Goal: Task Accomplishment & Management: Use online tool/utility

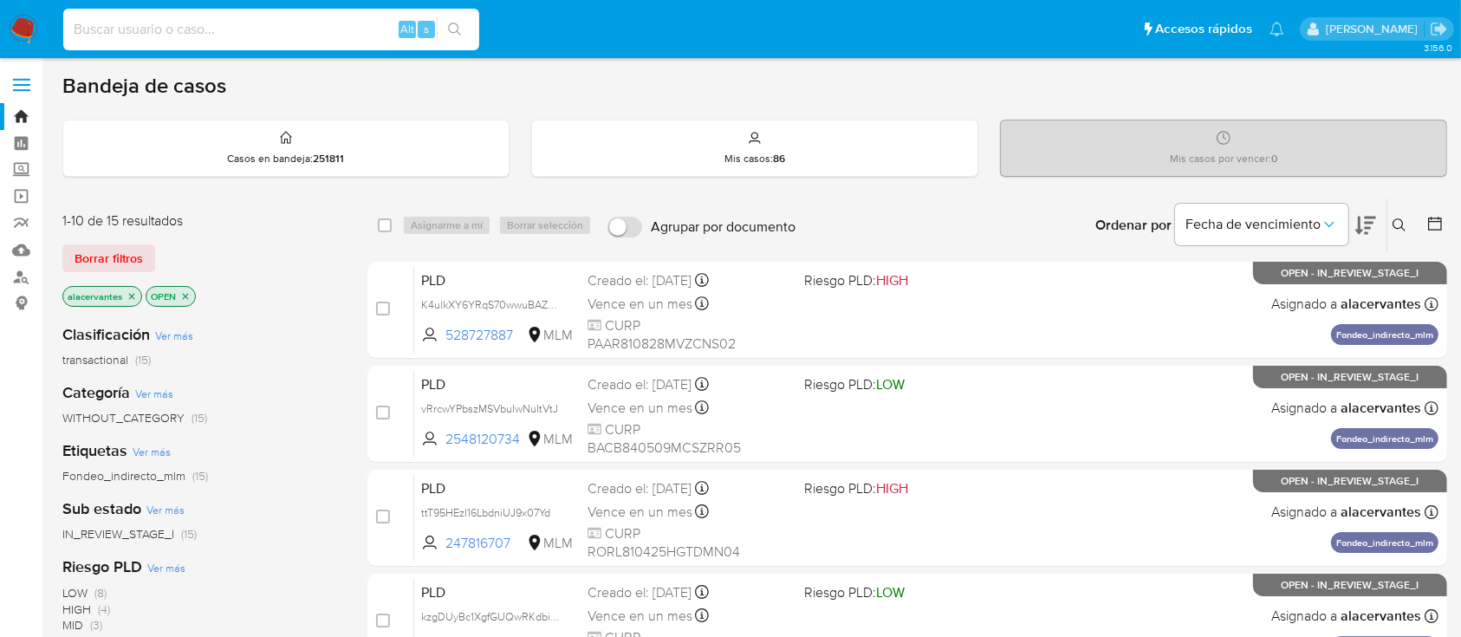
click at [154, 35] on input at bounding box center [271, 29] width 416 height 23
click at [19, 167] on label "Screening" at bounding box center [103, 170] width 206 height 27
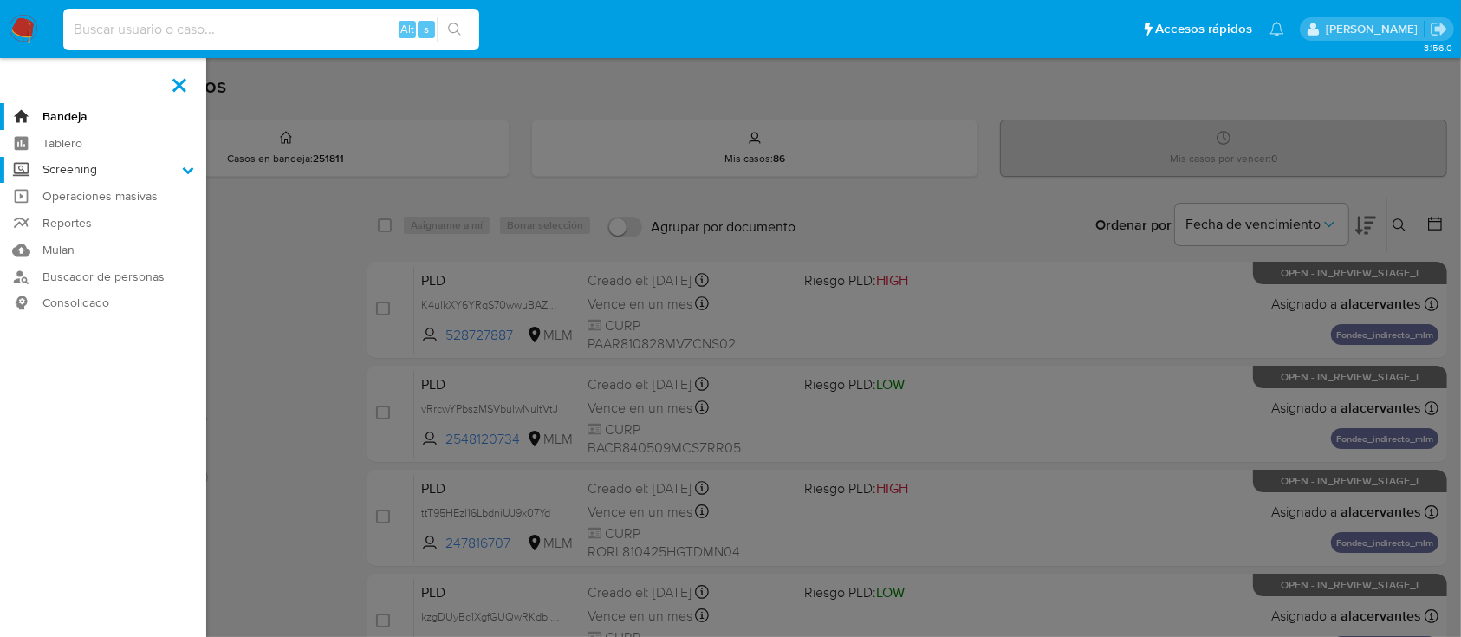
click at [0, 0] on input "Screening" at bounding box center [0, 0] width 0 height 0
click at [65, 227] on link "Herramientas" at bounding box center [103, 238] width 206 height 22
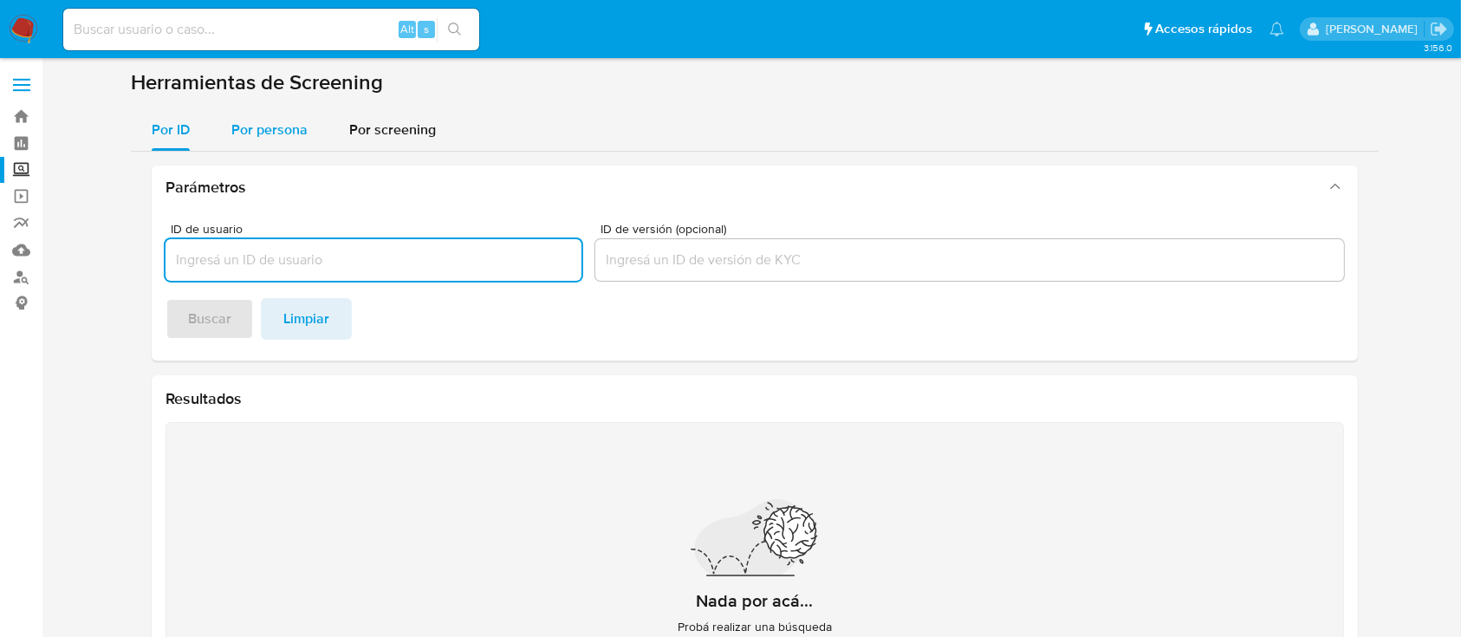
click at [287, 127] on span "Por persona" at bounding box center [269, 130] width 76 height 20
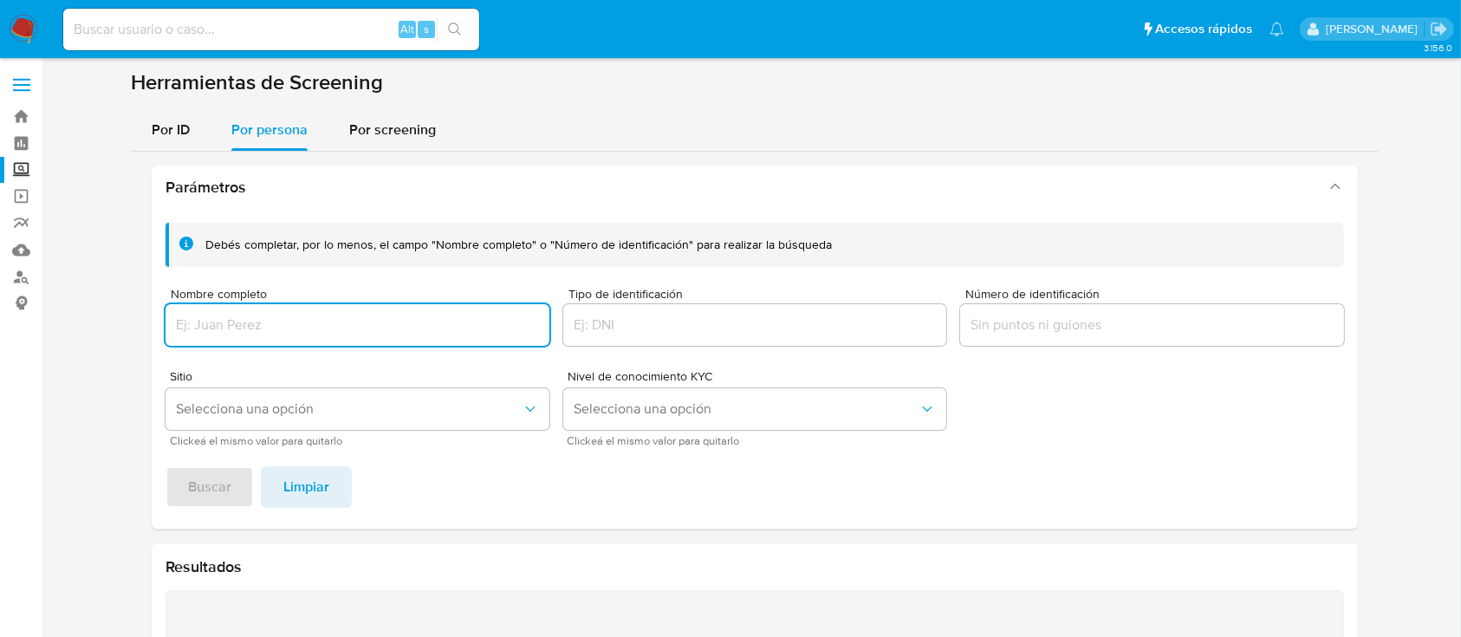
click at [246, 315] on input "Nombre completo" at bounding box center [357, 325] width 384 height 23
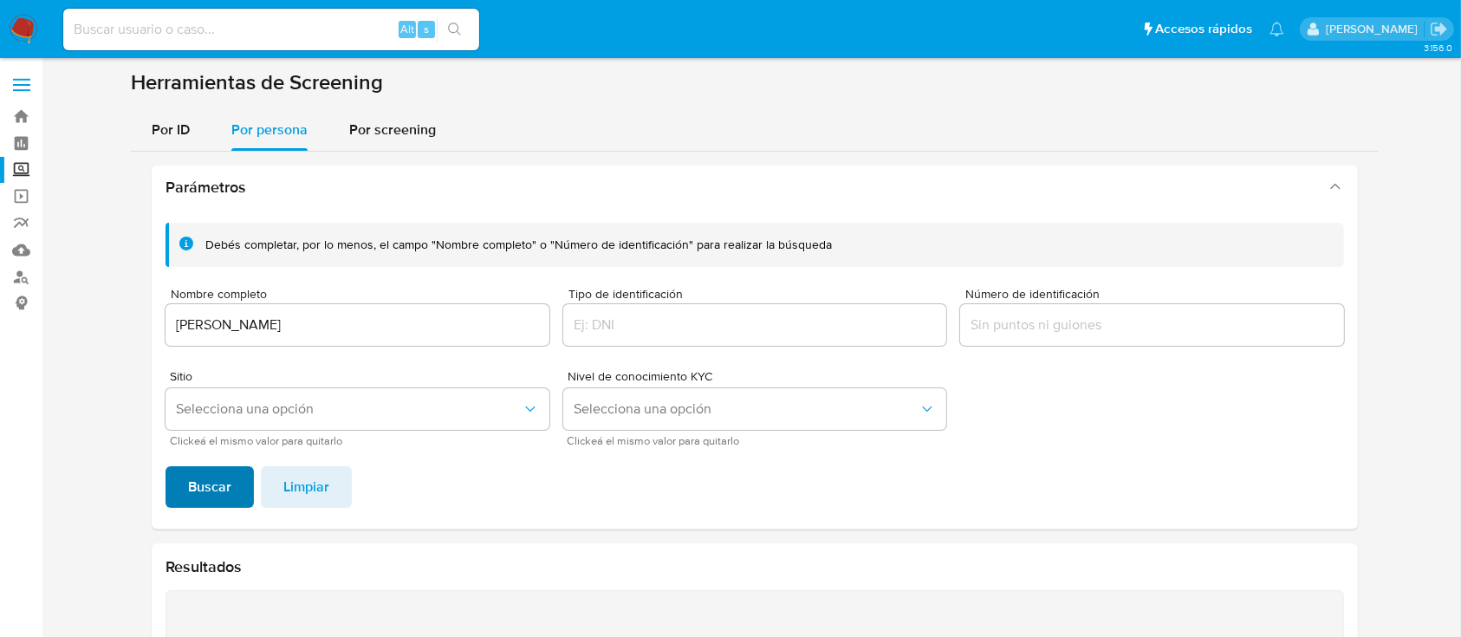
click at [212, 483] on span "Buscar" at bounding box center [209, 487] width 43 height 38
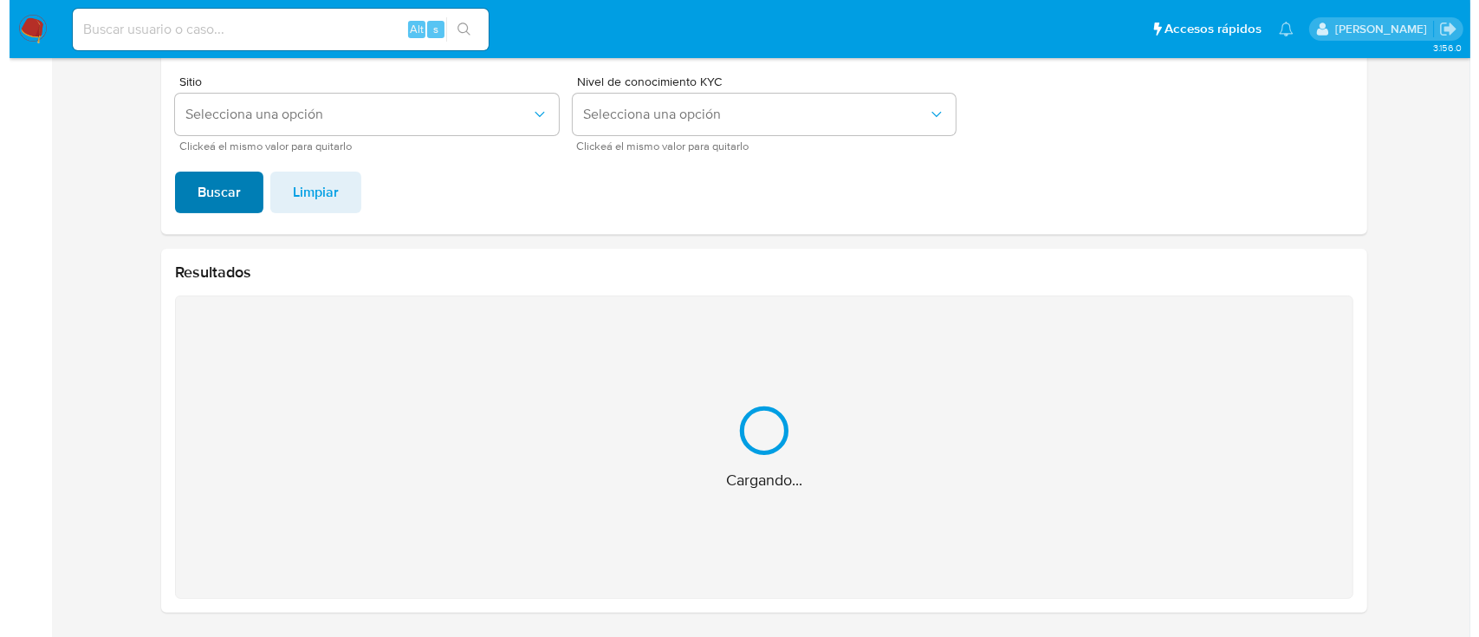
scroll to position [19, 0]
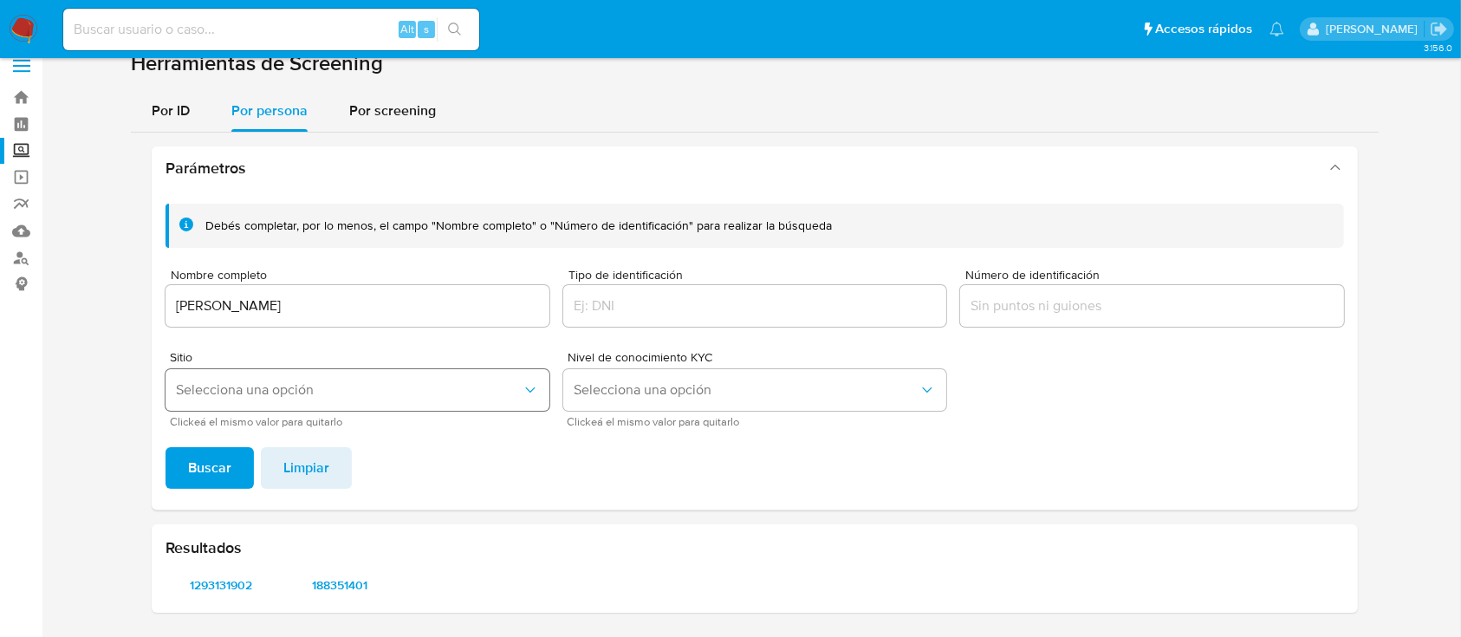
click at [274, 389] on span "Selecciona una opción" at bounding box center [349, 389] width 346 height 17
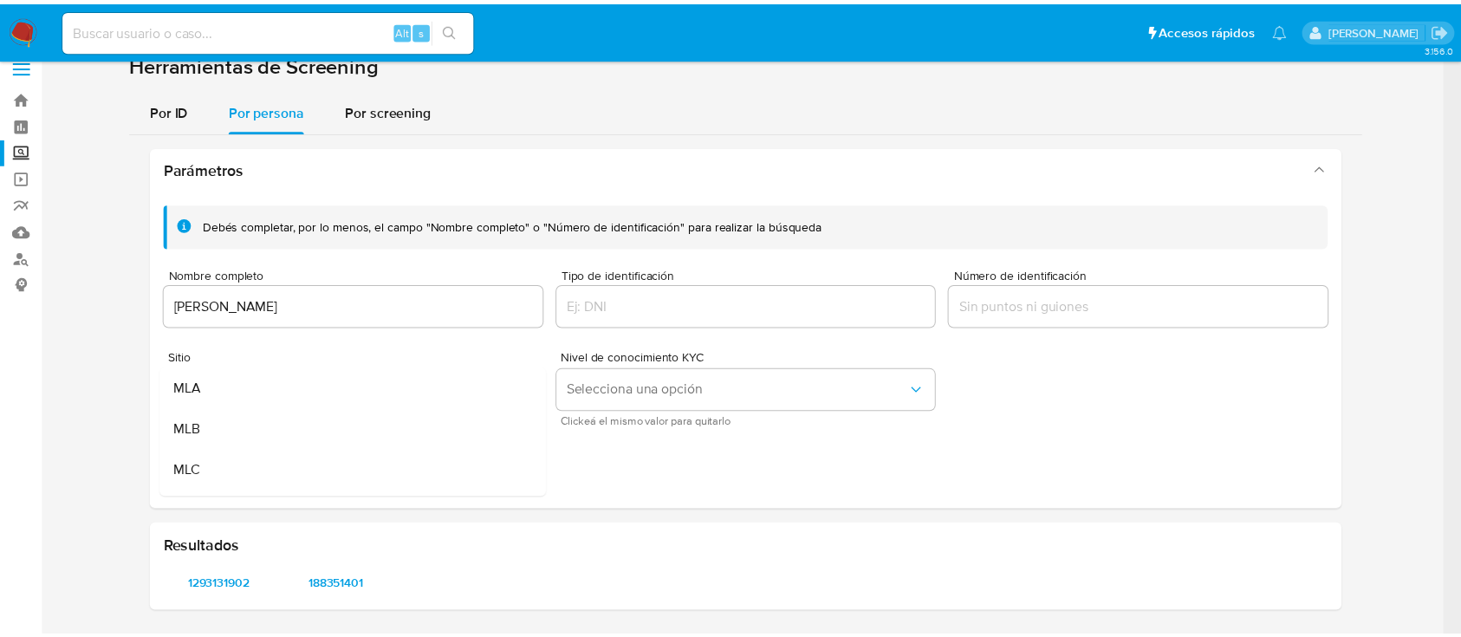
scroll to position [46, 0]
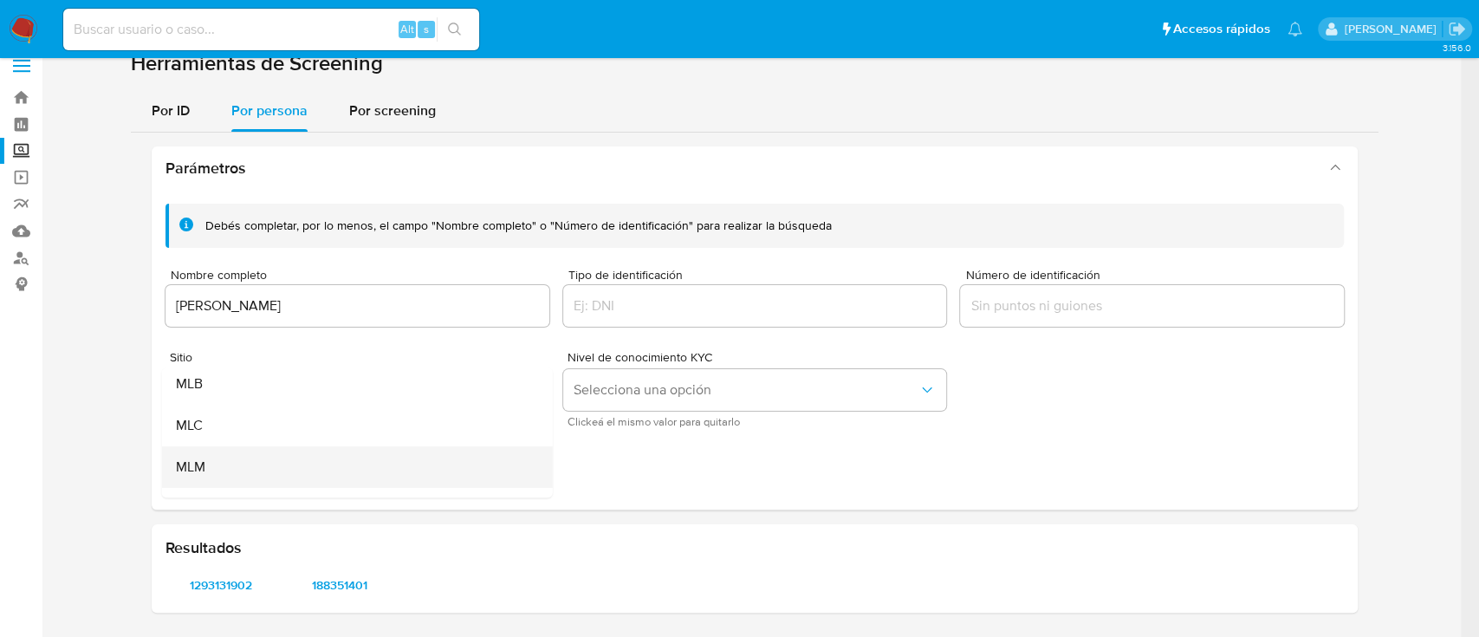
click at [411, 465] on div "MLM" at bounding box center [352, 467] width 353 height 42
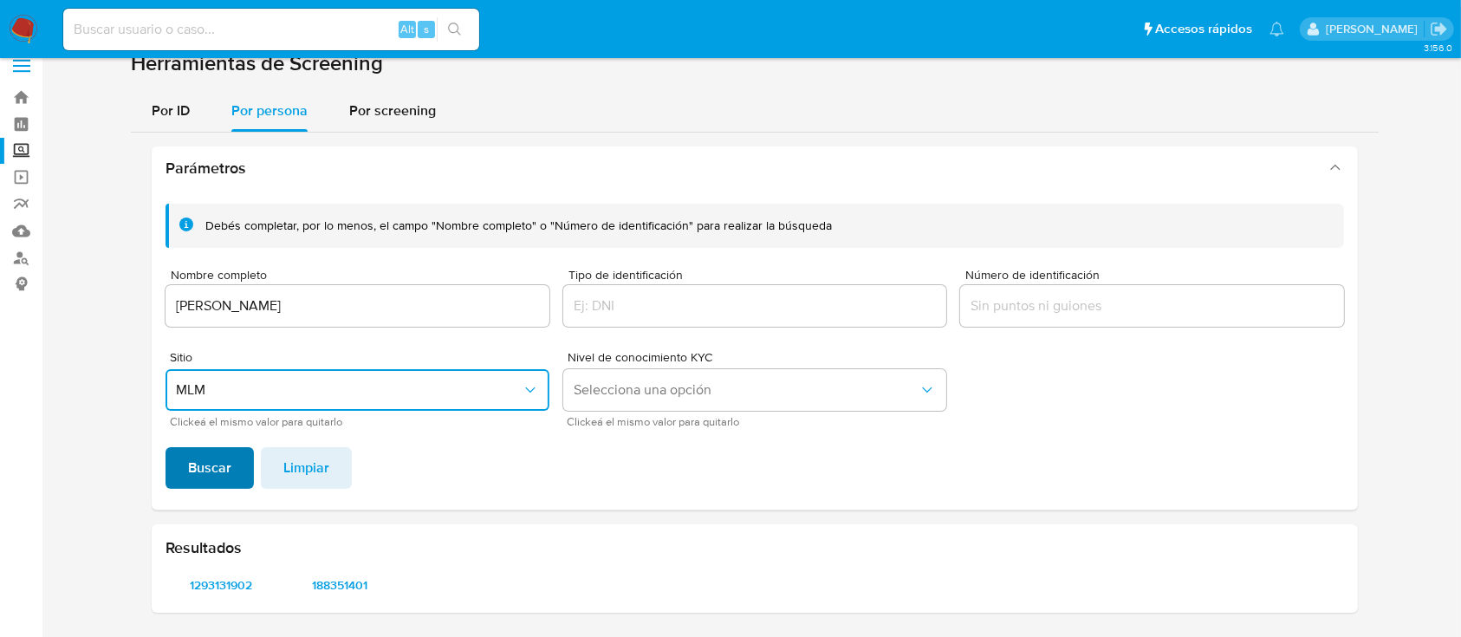
click at [196, 459] on span "Buscar" at bounding box center [209, 468] width 43 height 38
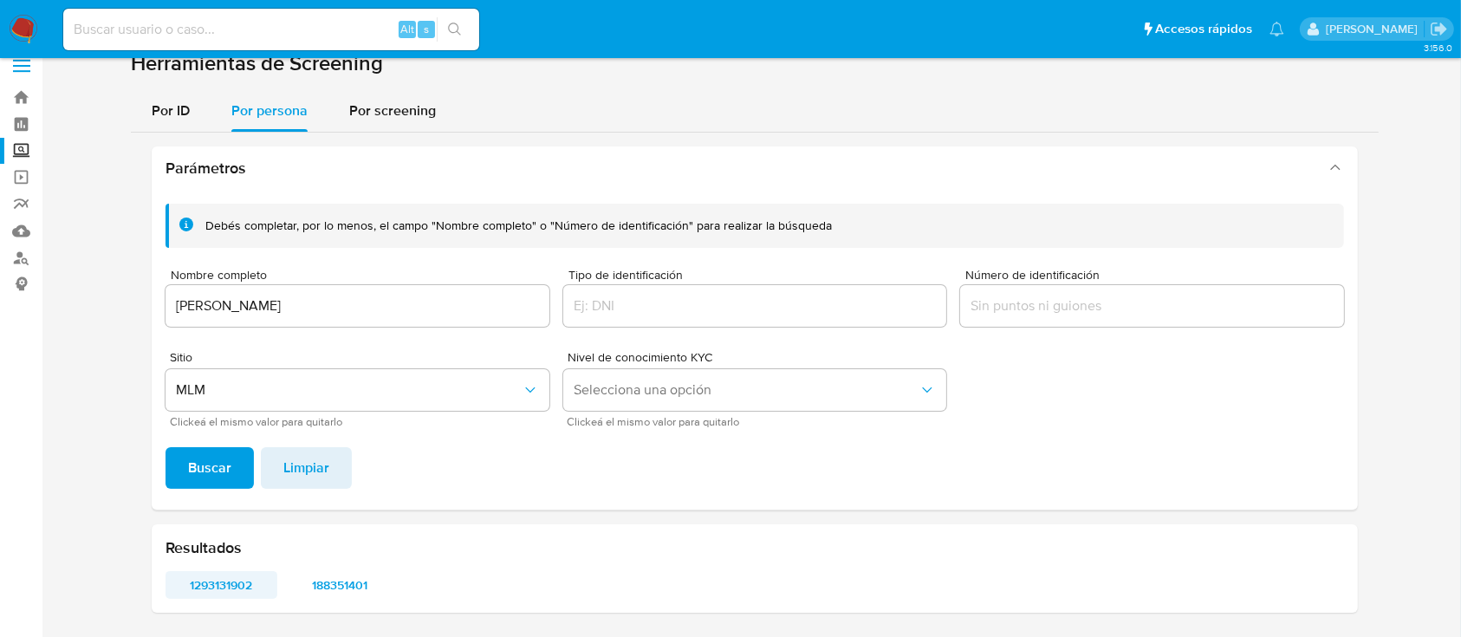
click at [236, 595] on span "1293131902" at bounding box center [222, 585] width 88 height 24
click at [328, 575] on span "188351401" at bounding box center [340, 585] width 88 height 24
click at [345, 324] on div "ALONDRA ANDRADE GONZALEZ" at bounding box center [357, 306] width 384 height 42
click at [347, 308] on input "ALONDRA ANDRADE GONZALEZ" at bounding box center [357, 306] width 384 height 23
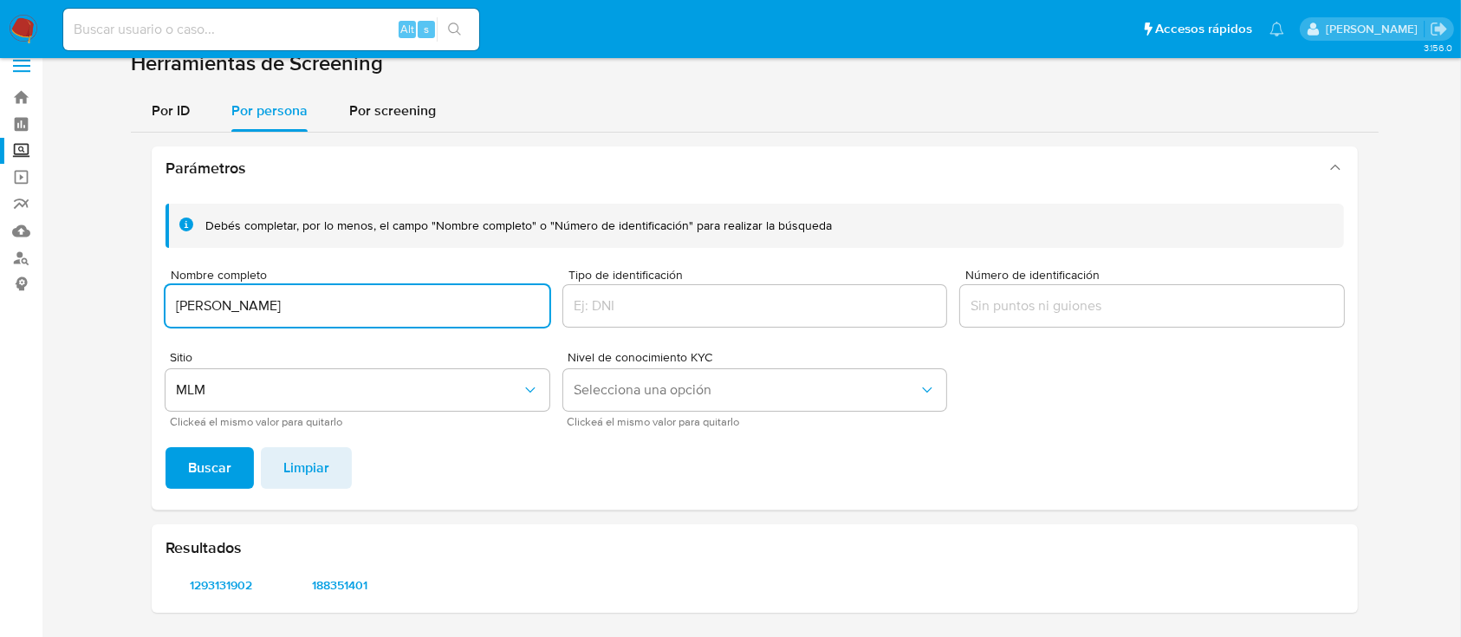
click at [347, 308] on input "ALONDRA ANDRADE GONZALEZ" at bounding box center [357, 306] width 384 height 23
click at [199, 469] on span "Buscar" at bounding box center [209, 468] width 43 height 38
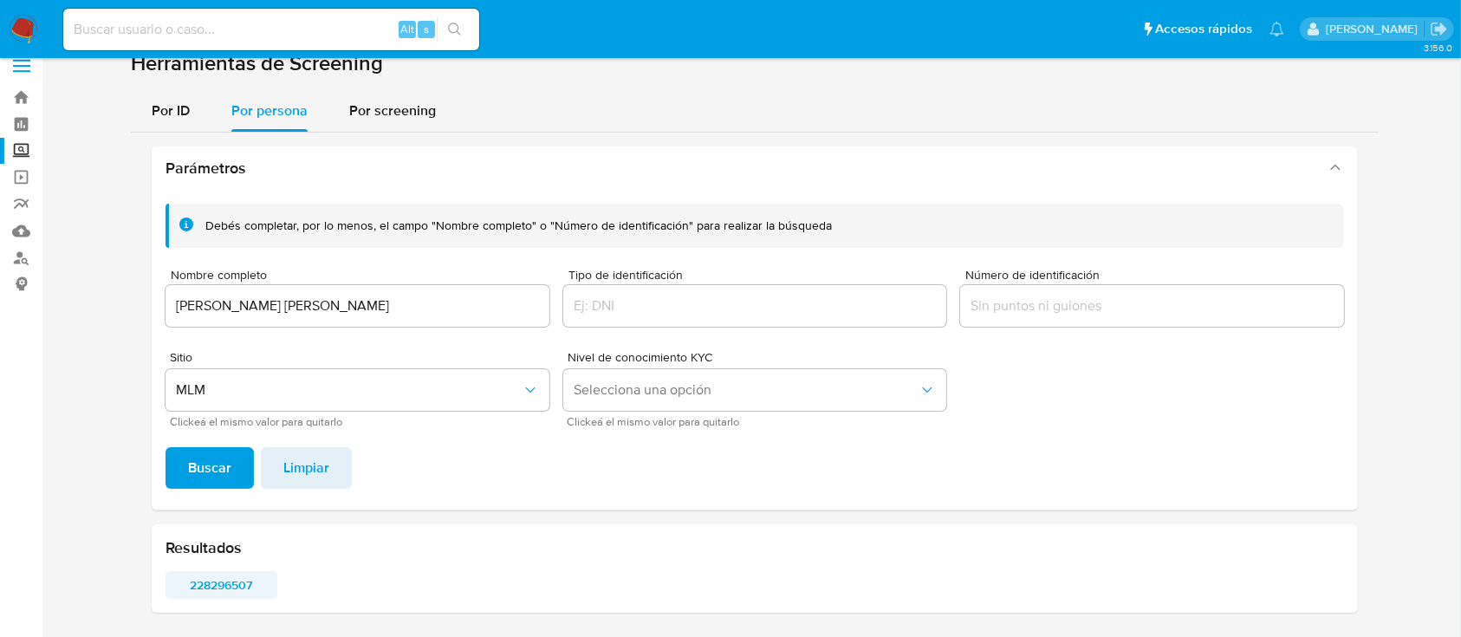
click at [230, 593] on span "228296507" at bounding box center [222, 585] width 88 height 24
click at [317, 326] on div "JESSICA YOLANDA VARGAS PAZ" at bounding box center [357, 306] width 384 height 42
click at [315, 312] on input "JESSICA YOLANDA VARGAS PAZ" at bounding box center [357, 306] width 384 height 23
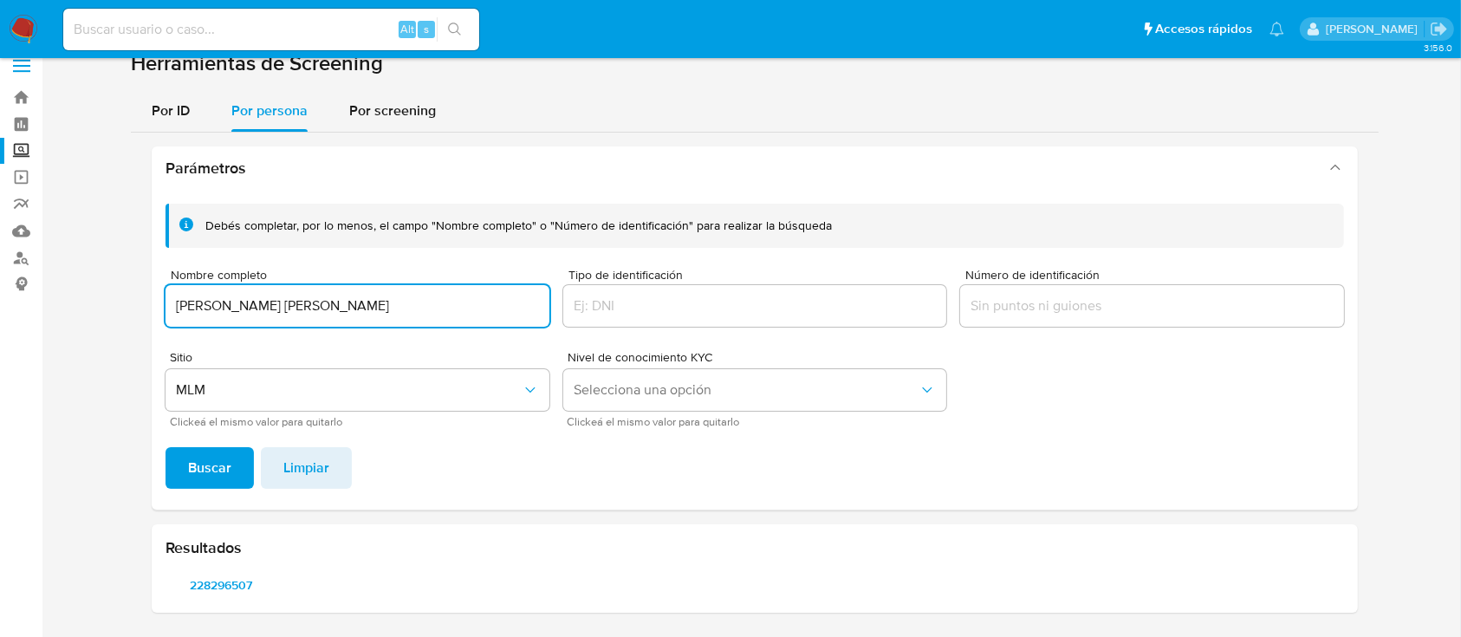
click at [315, 312] on input "JESSICA YOLANDA VARGAS PAZ" at bounding box center [357, 306] width 384 height 23
click at [220, 468] on span "Buscar" at bounding box center [209, 468] width 43 height 38
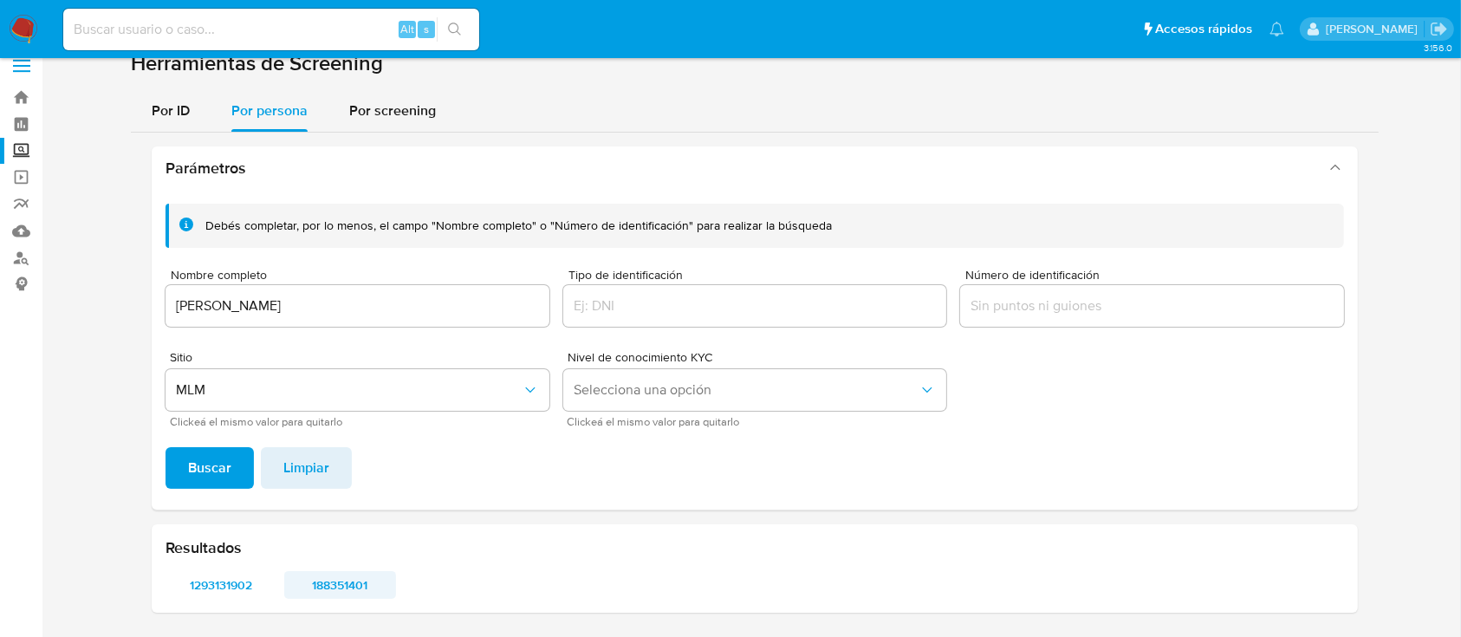
click at [324, 575] on span "188351401" at bounding box center [340, 585] width 88 height 24
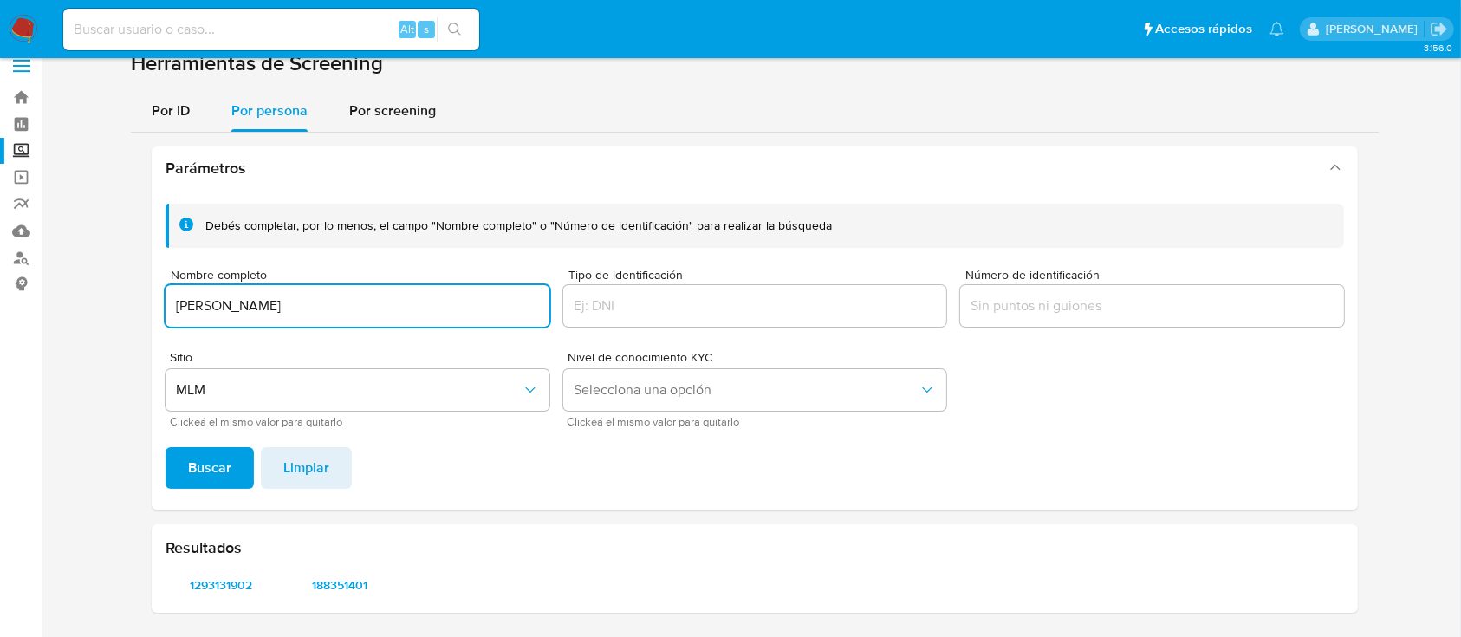
click at [348, 311] on input "ALONDRA ANDRADE GONZALEZ" at bounding box center [357, 306] width 384 height 23
click at [223, 476] on span "Buscar" at bounding box center [209, 468] width 43 height 38
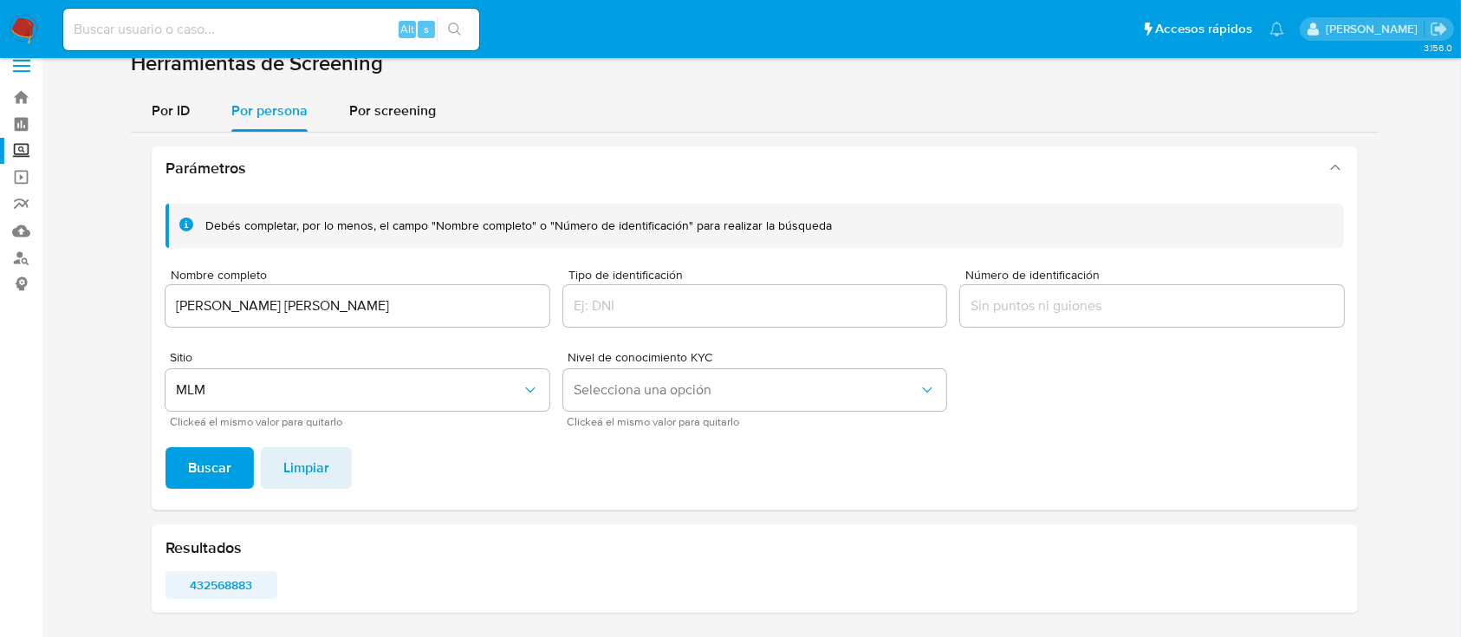
click at [222, 586] on span "432568883" at bounding box center [222, 585] width 88 height 24
click at [312, 290] on div "CARLOS ALBERTO SERNA DIAZ" at bounding box center [357, 306] width 384 height 42
click at [302, 299] on input "CARLOS ALBERTO SERNA DIAZ" at bounding box center [357, 306] width 384 height 23
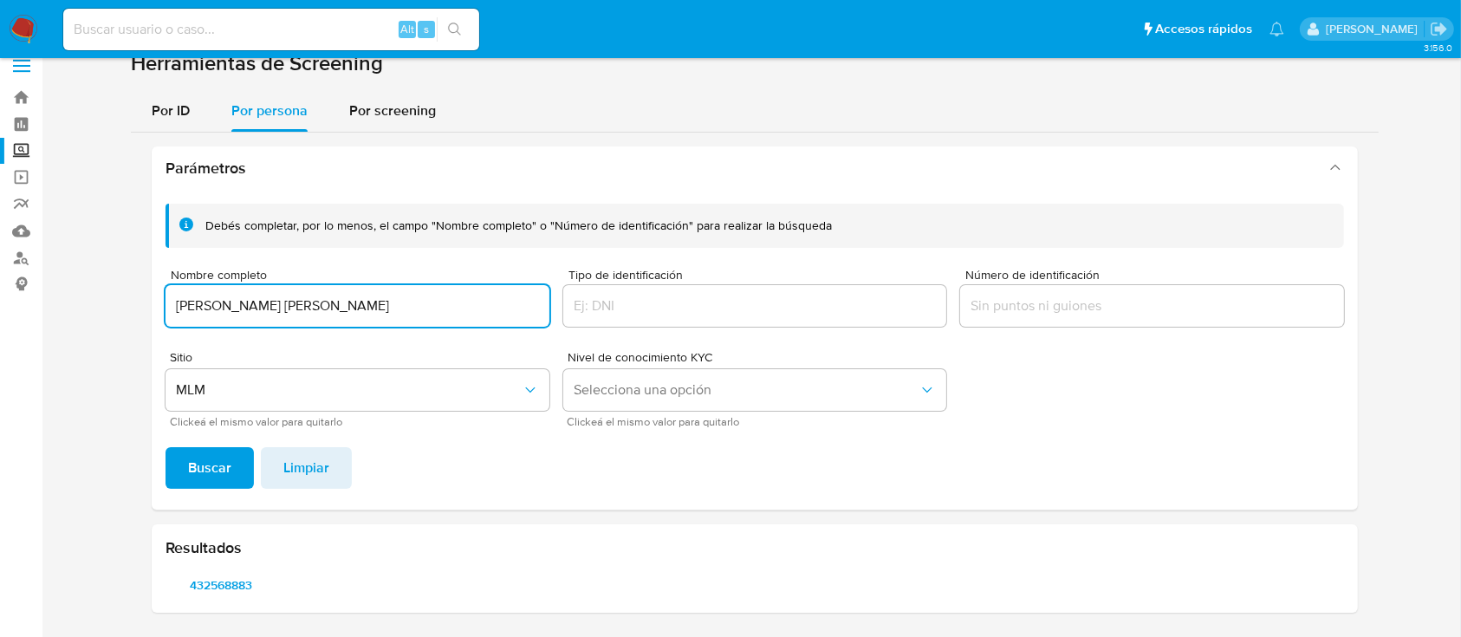
click at [302, 299] on input "CARLOS ALBERTO SERNA DIAZ" at bounding box center [357, 306] width 384 height 23
type input "JORGE ALBERTO MIRANDA GARCIA"
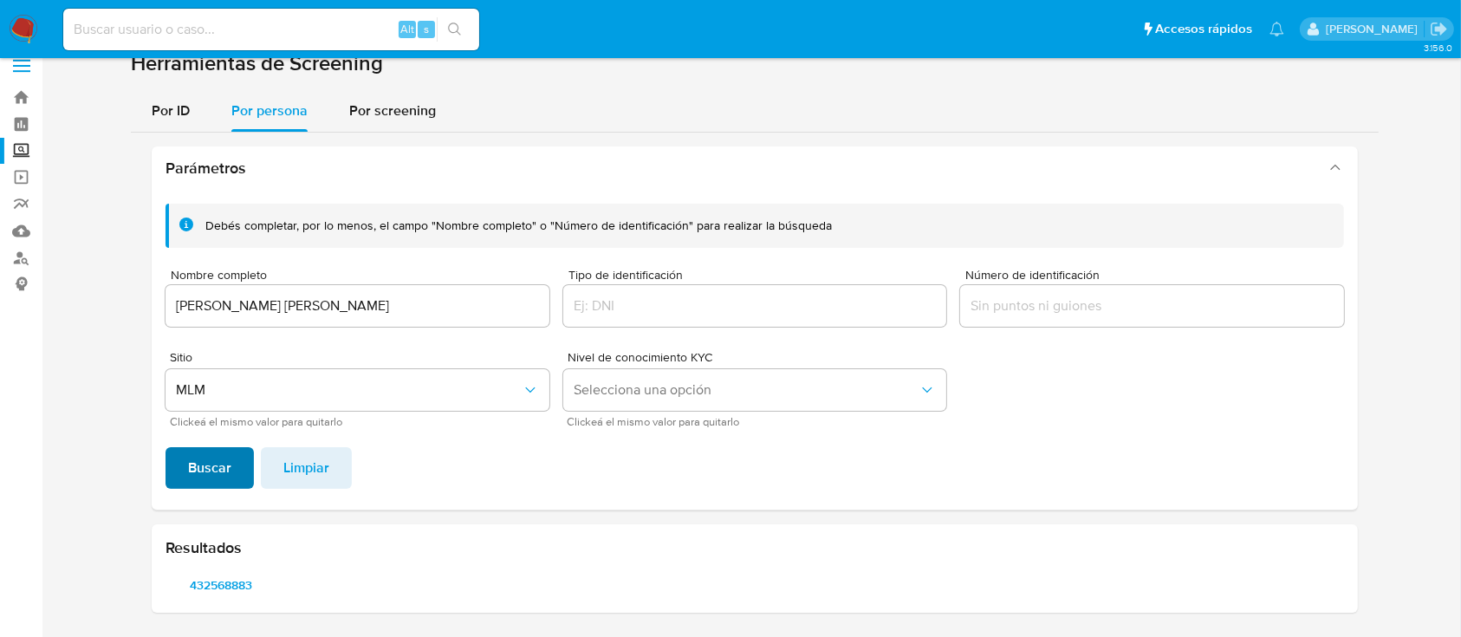
click at [219, 475] on span "Buscar" at bounding box center [209, 468] width 43 height 38
click at [218, 573] on span "185669528" at bounding box center [222, 585] width 88 height 24
click at [325, 587] on span "258789360" at bounding box center [340, 585] width 88 height 24
click at [453, 594] on span "8874147" at bounding box center [459, 585] width 88 height 24
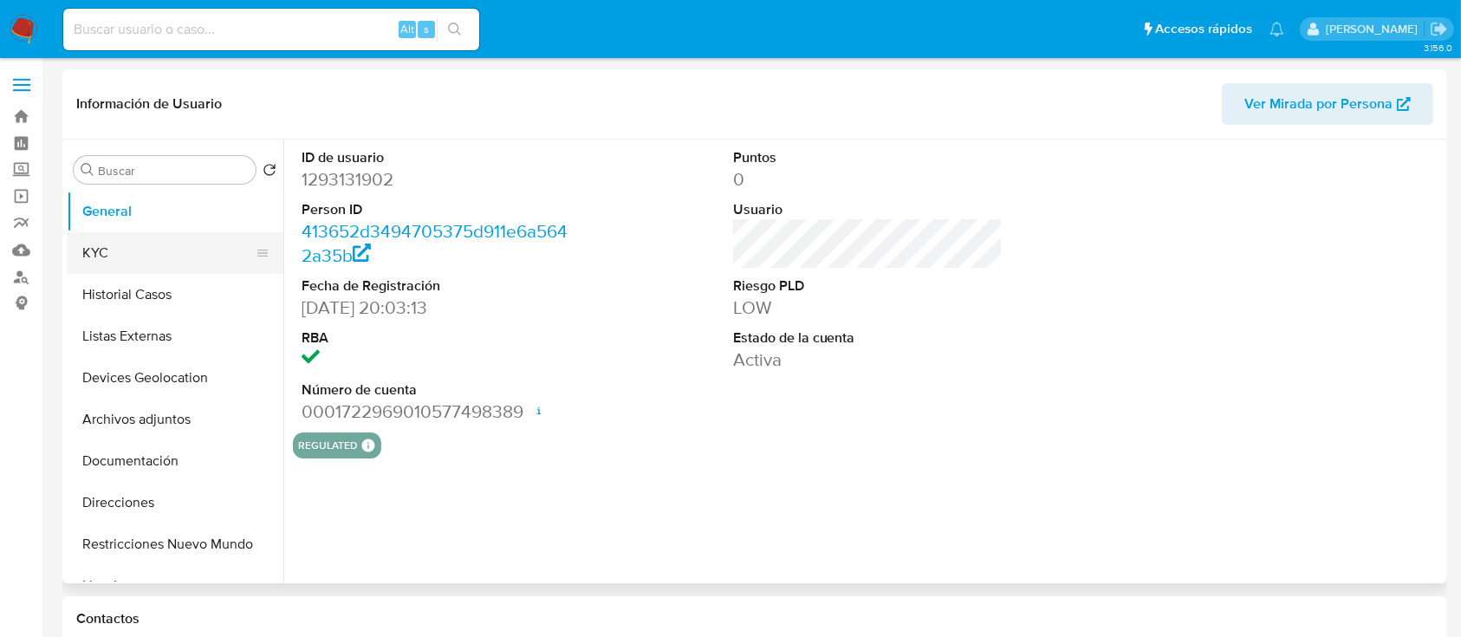
select select "10"
click at [129, 256] on button "KYC" at bounding box center [168, 253] width 203 height 42
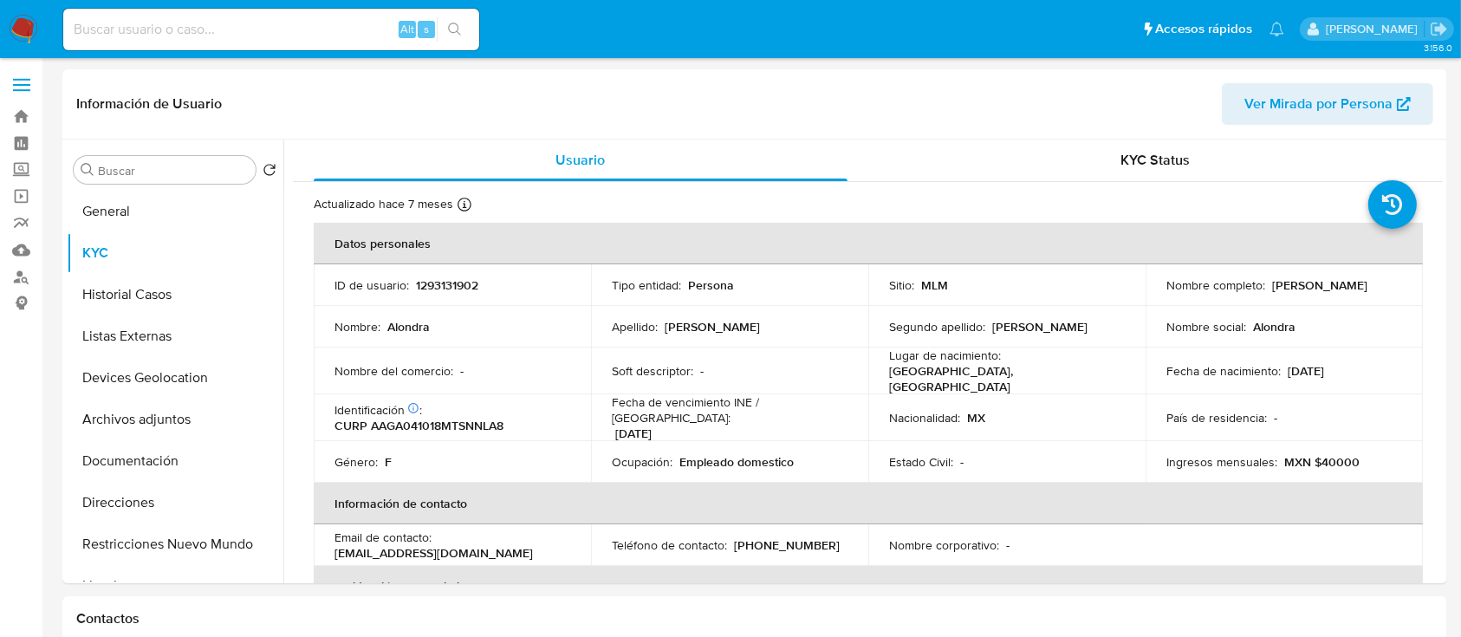
click at [313, 16] on div "Alt s" at bounding box center [271, 30] width 416 height 42
click at [282, 35] on input at bounding box center [271, 29] width 416 height 23
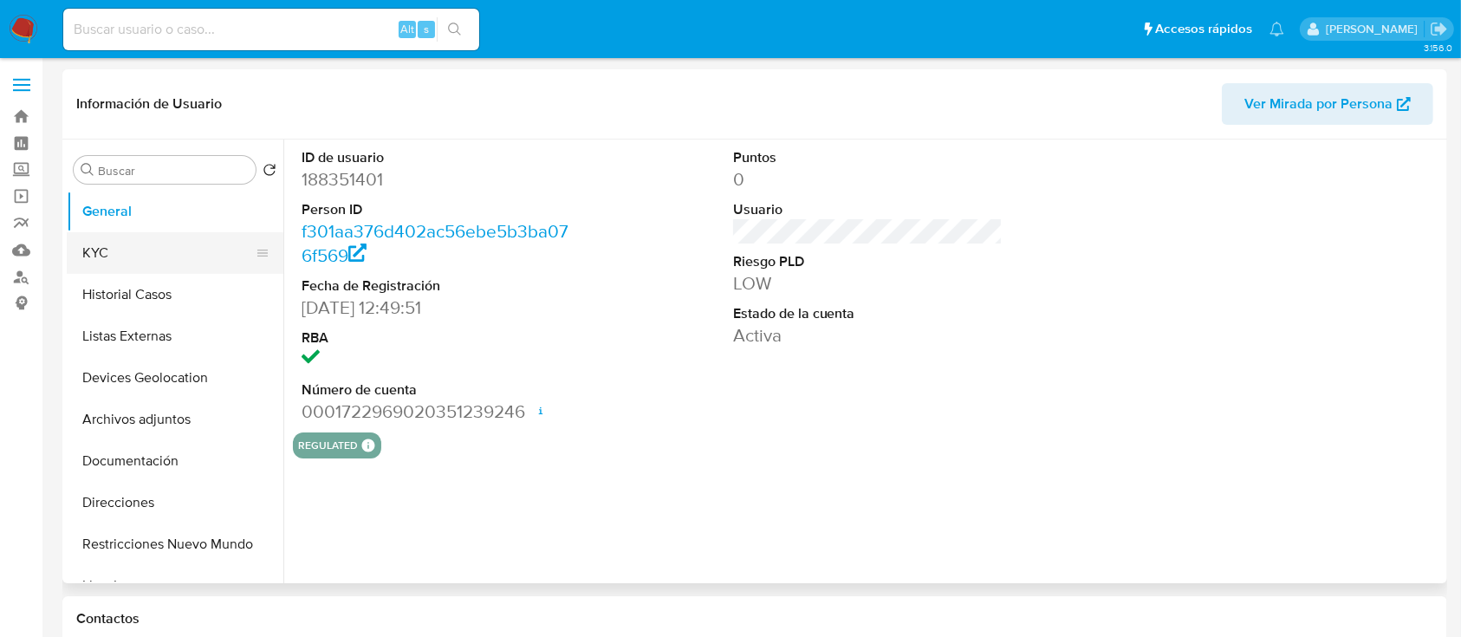
click at [141, 258] on button "KYC" at bounding box center [168, 253] width 203 height 42
select select "10"
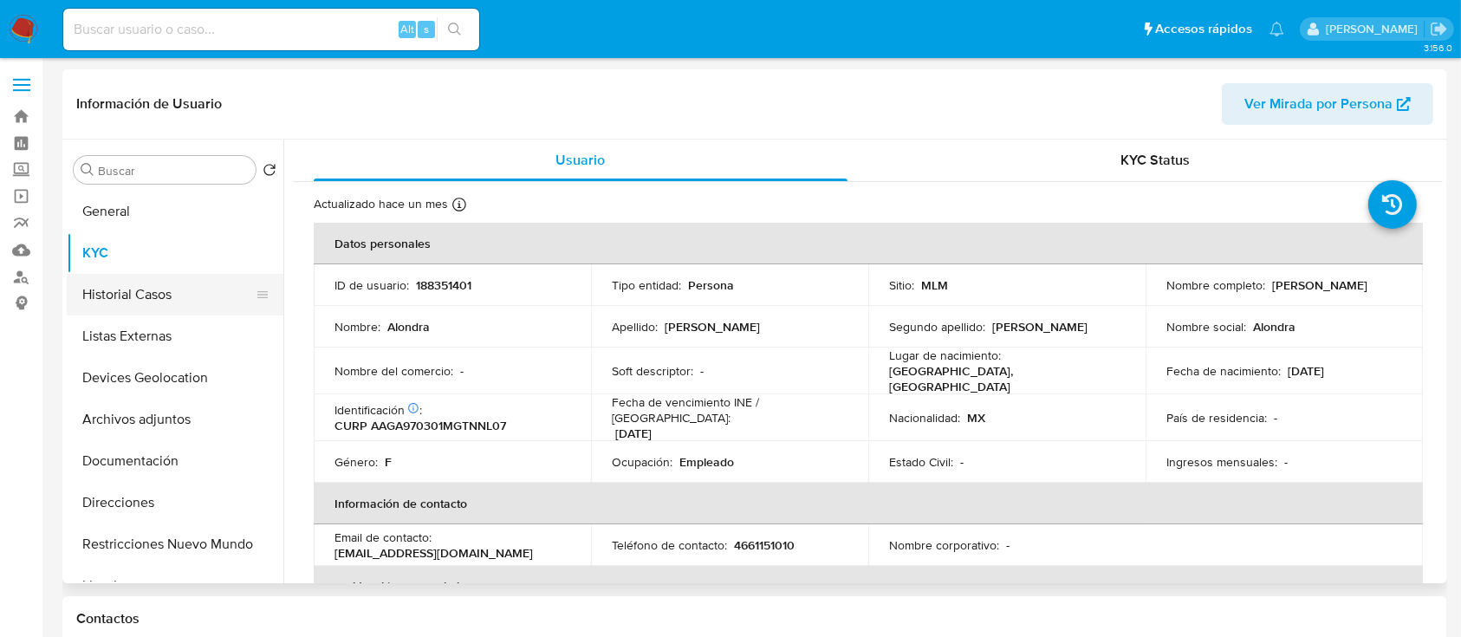
click at [124, 294] on button "Historial Casos" at bounding box center [168, 295] width 203 height 42
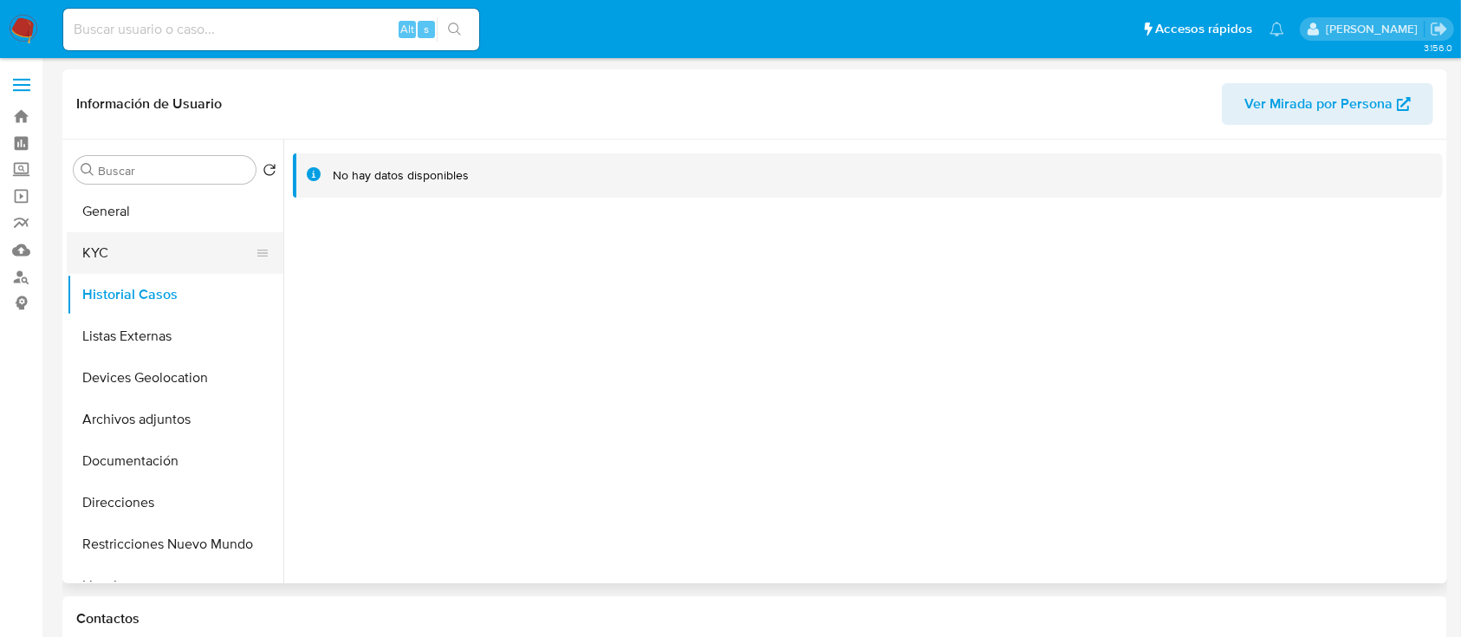
click at [129, 258] on button "KYC" at bounding box center [168, 253] width 203 height 42
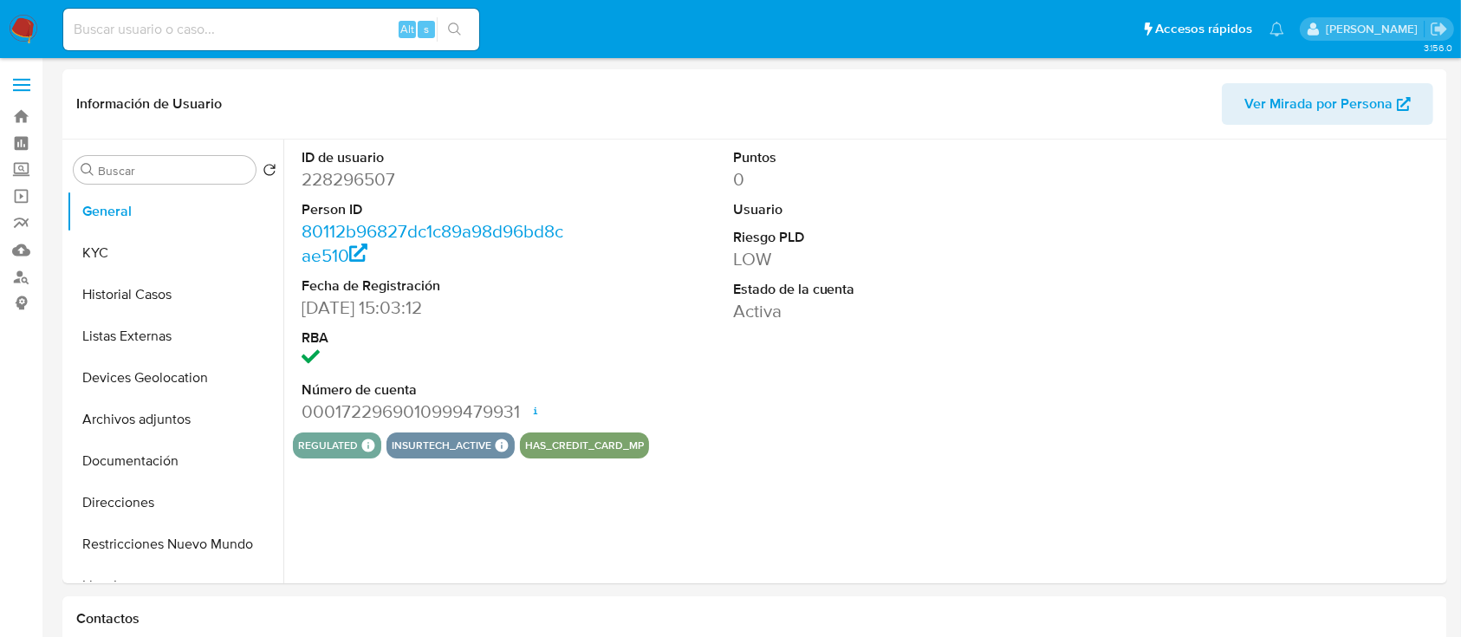
select select "10"
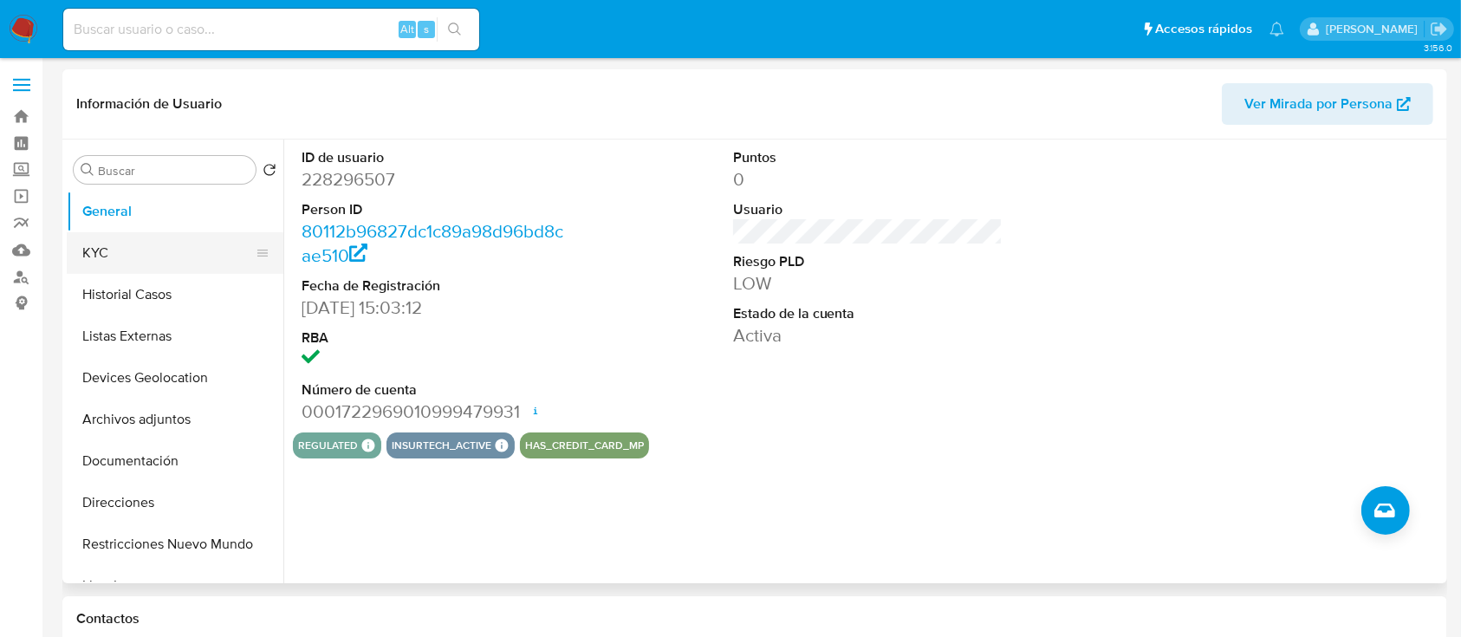
click at [117, 250] on button "KYC" at bounding box center [168, 253] width 203 height 42
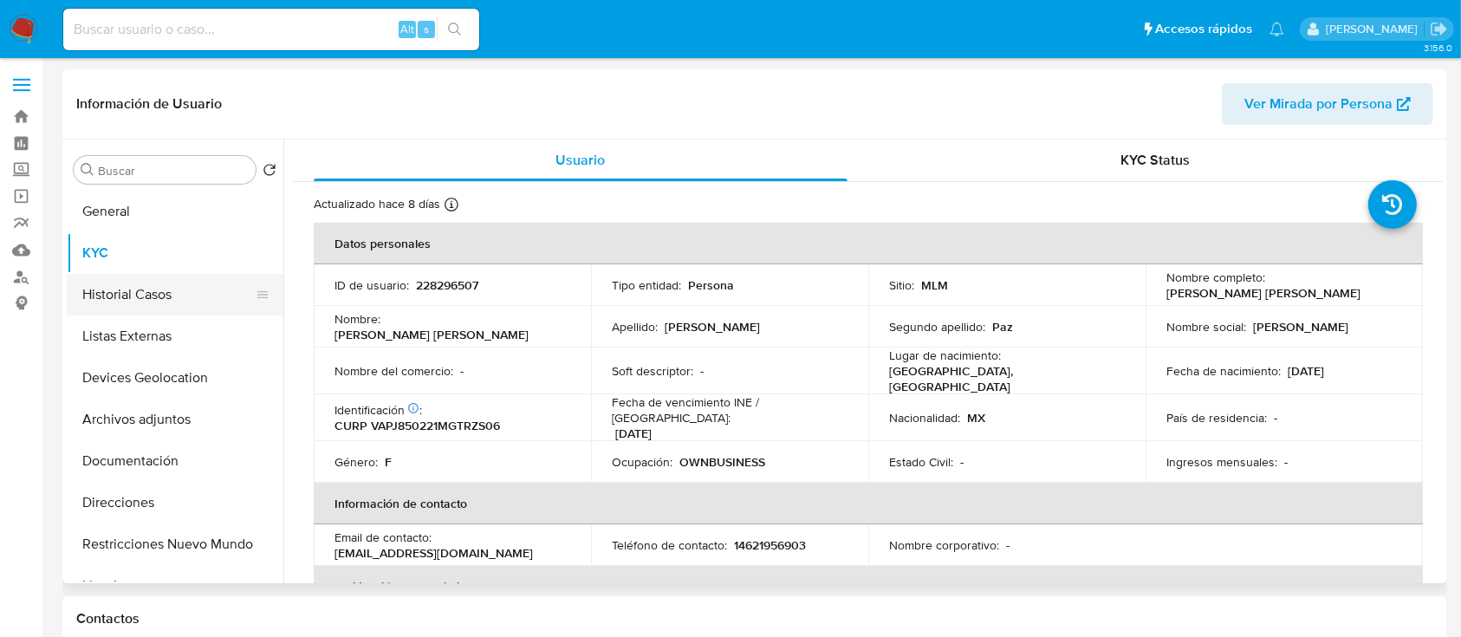
click at [121, 295] on button "Historial Casos" at bounding box center [168, 295] width 203 height 42
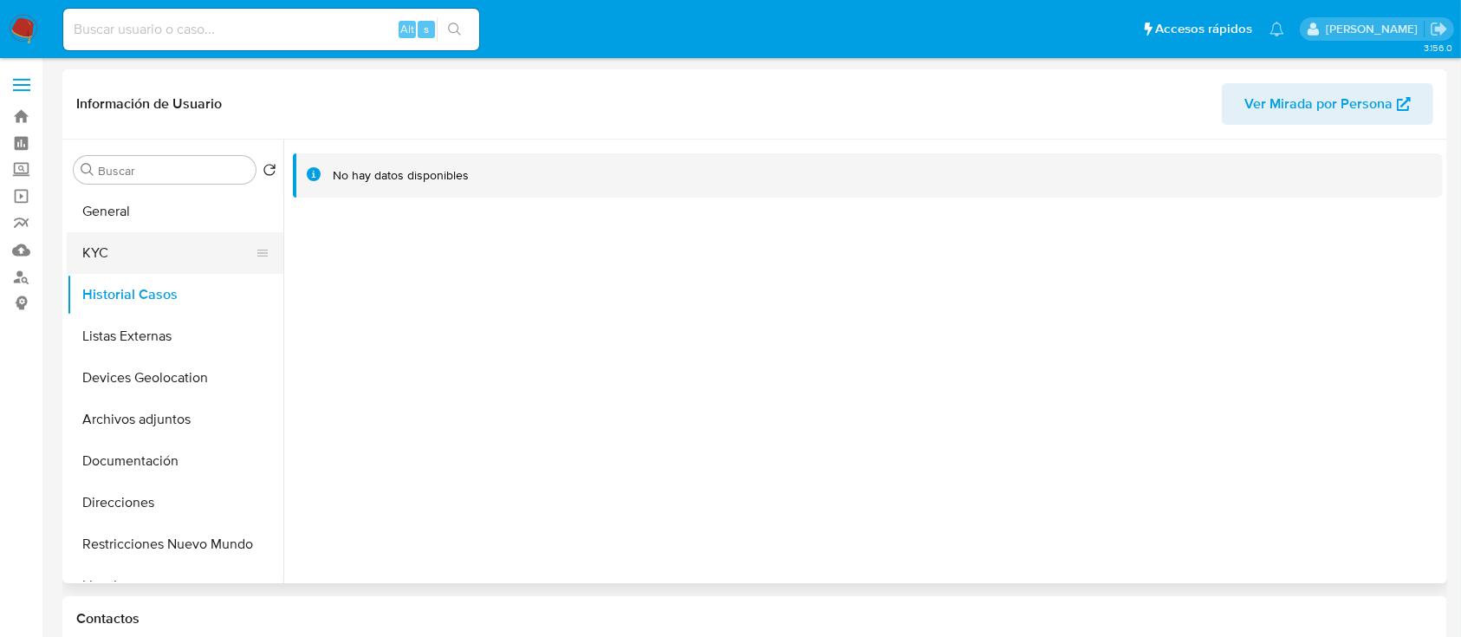
click at [104, 256] on button "KYC" at bounding box center [168, 253] width 203 height 42
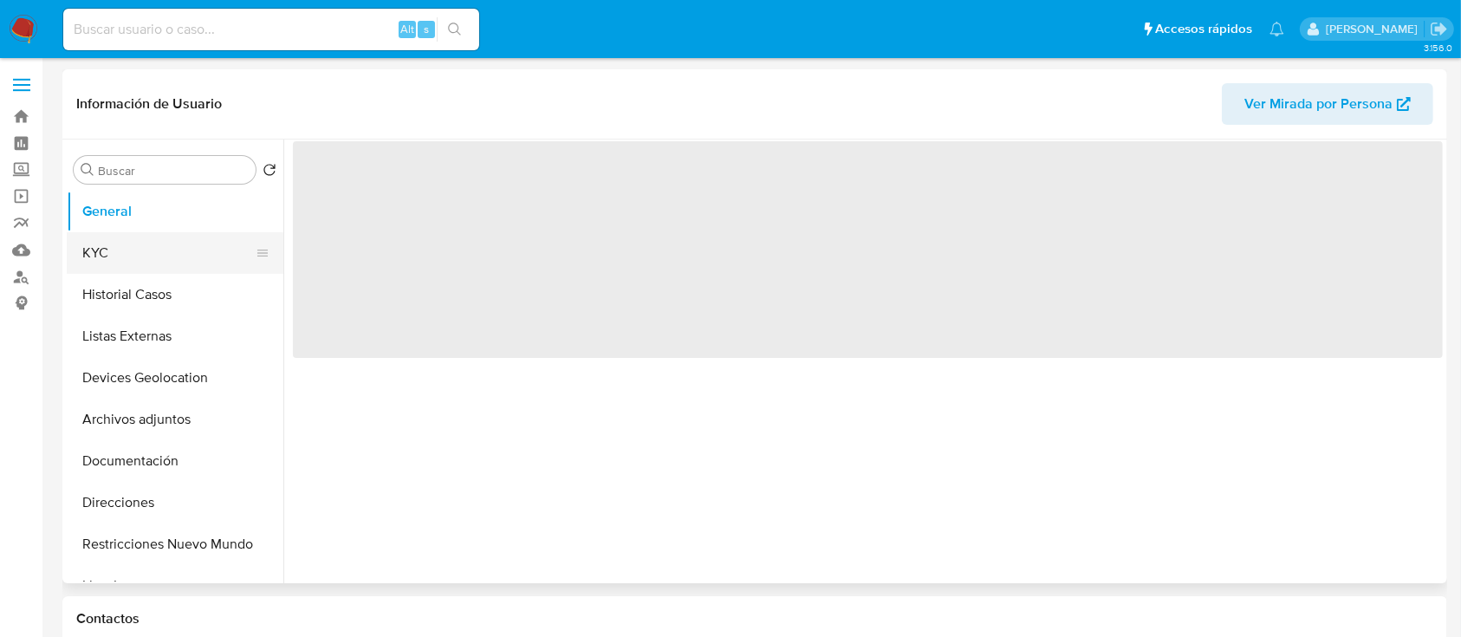
click at [159, 265] on button "KYC" at bounding box center [168, 253] width 203 height 42
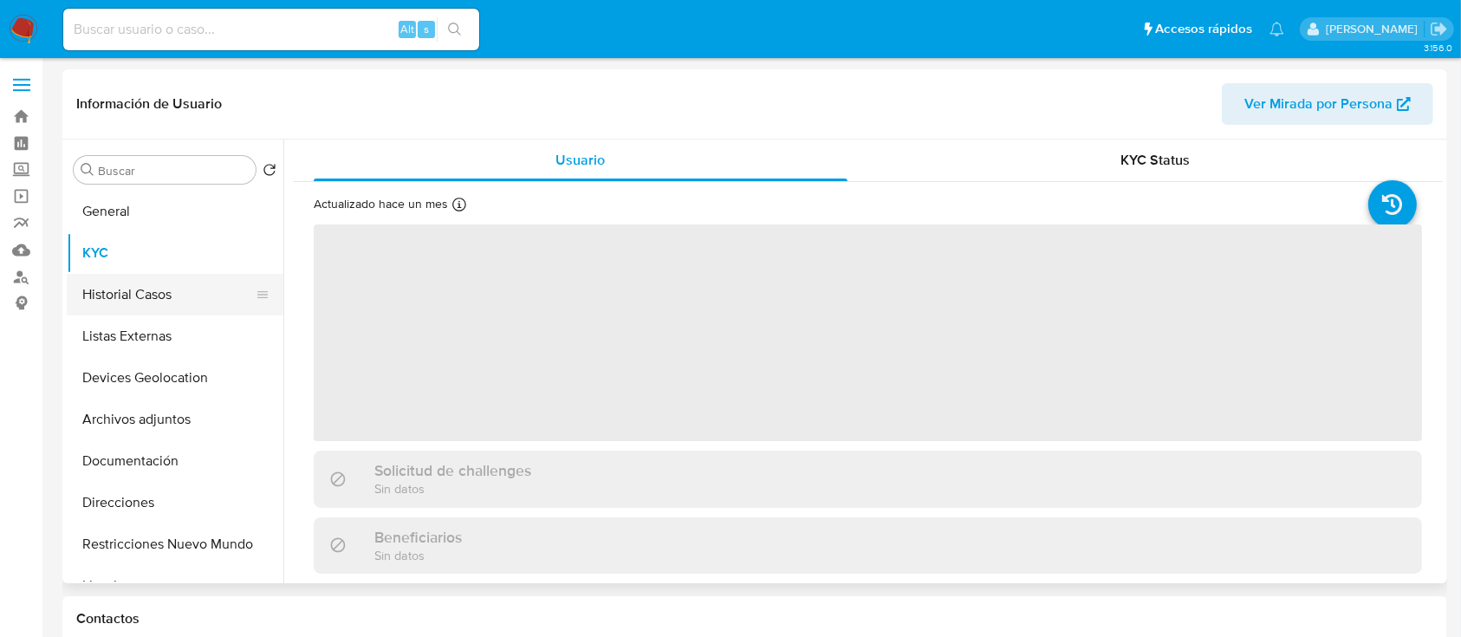
select select "10"
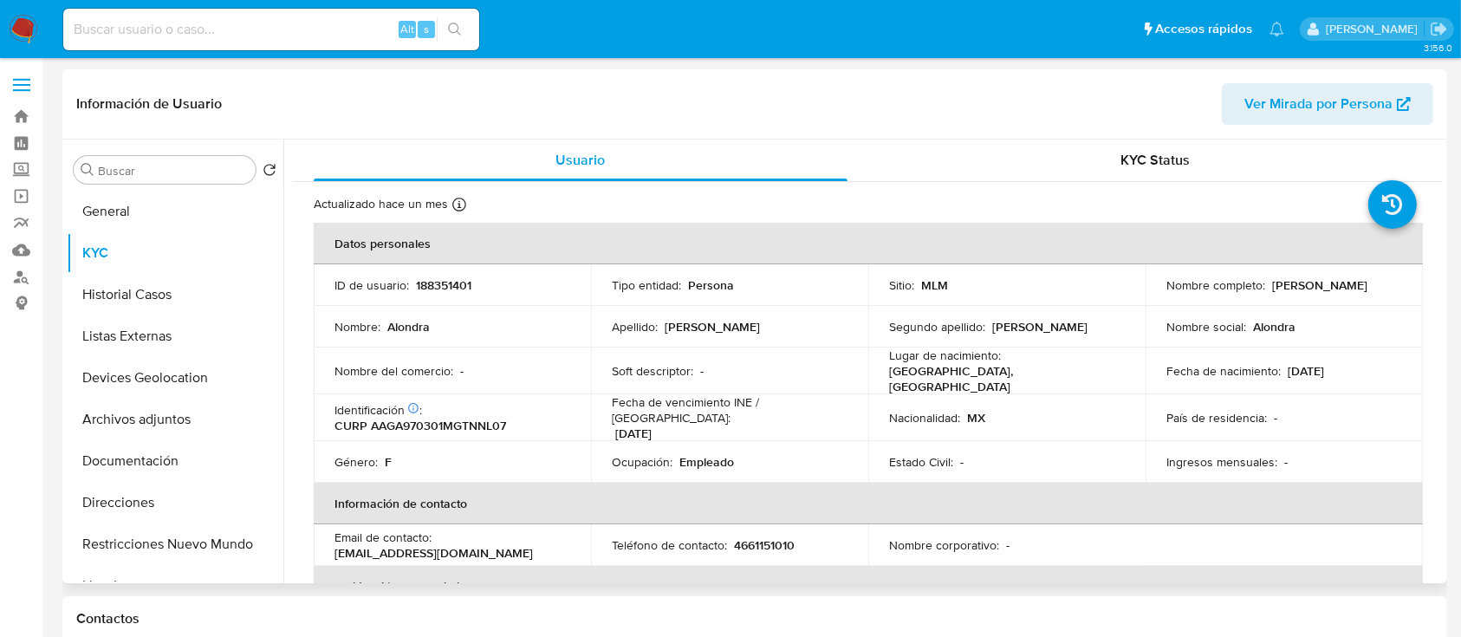
click at [453, 283] on p "188351401" at bounding box center [443, 285] width 55 height 16
copy p "188351401"
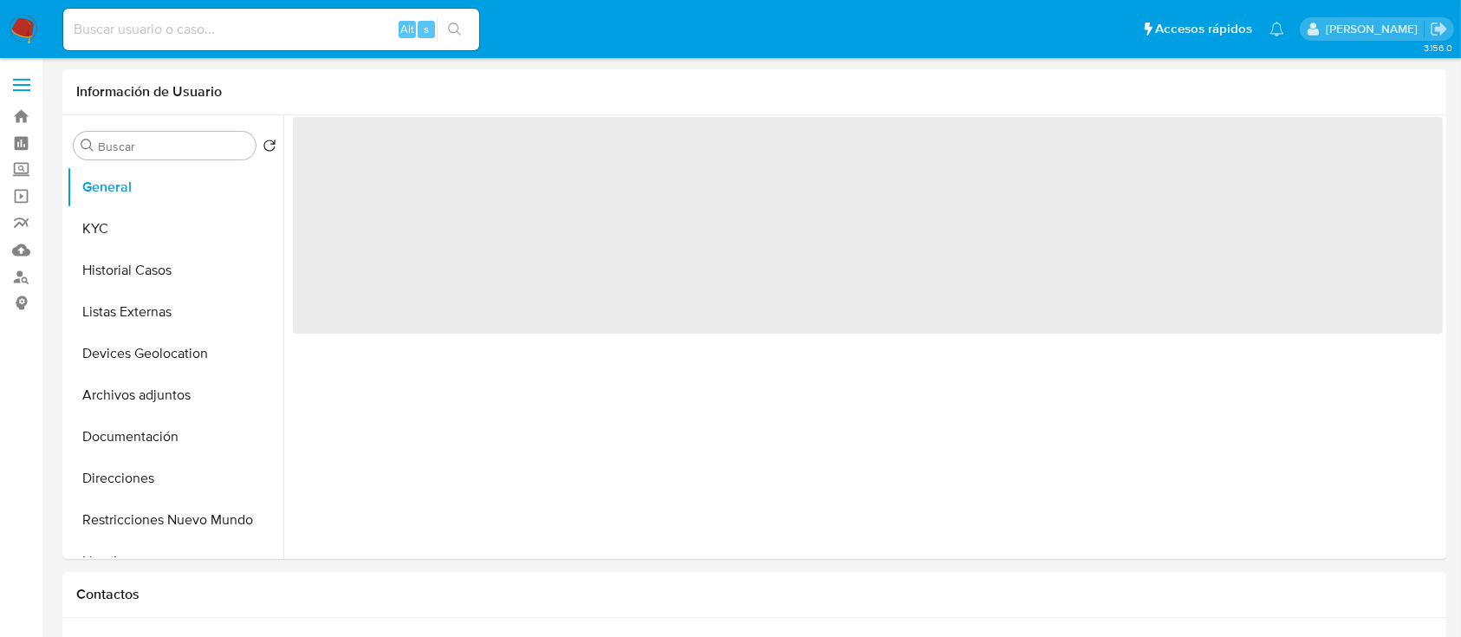
select select "10"
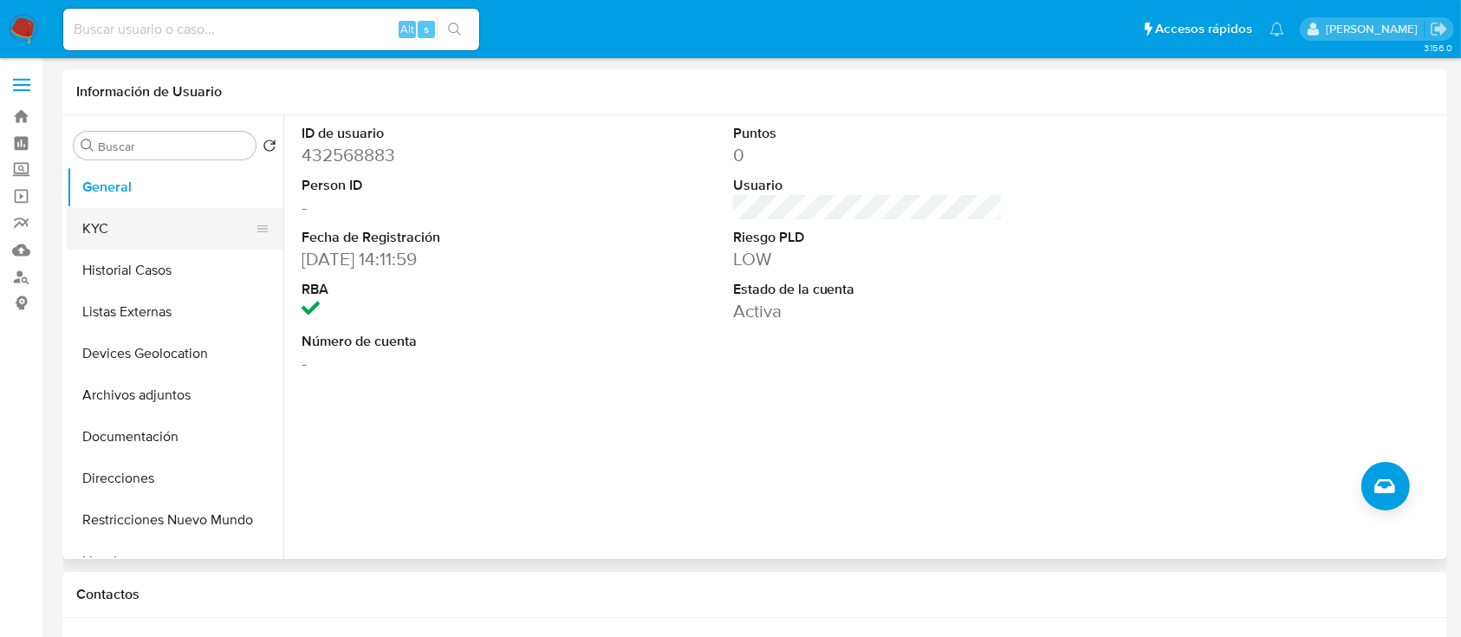
click at [93, 206] on button "General" at bounding box center [175, 187] width 217 height 42
click at [88, 218] on button "KYC" at bounding box center [168, 229] width 203 height 42
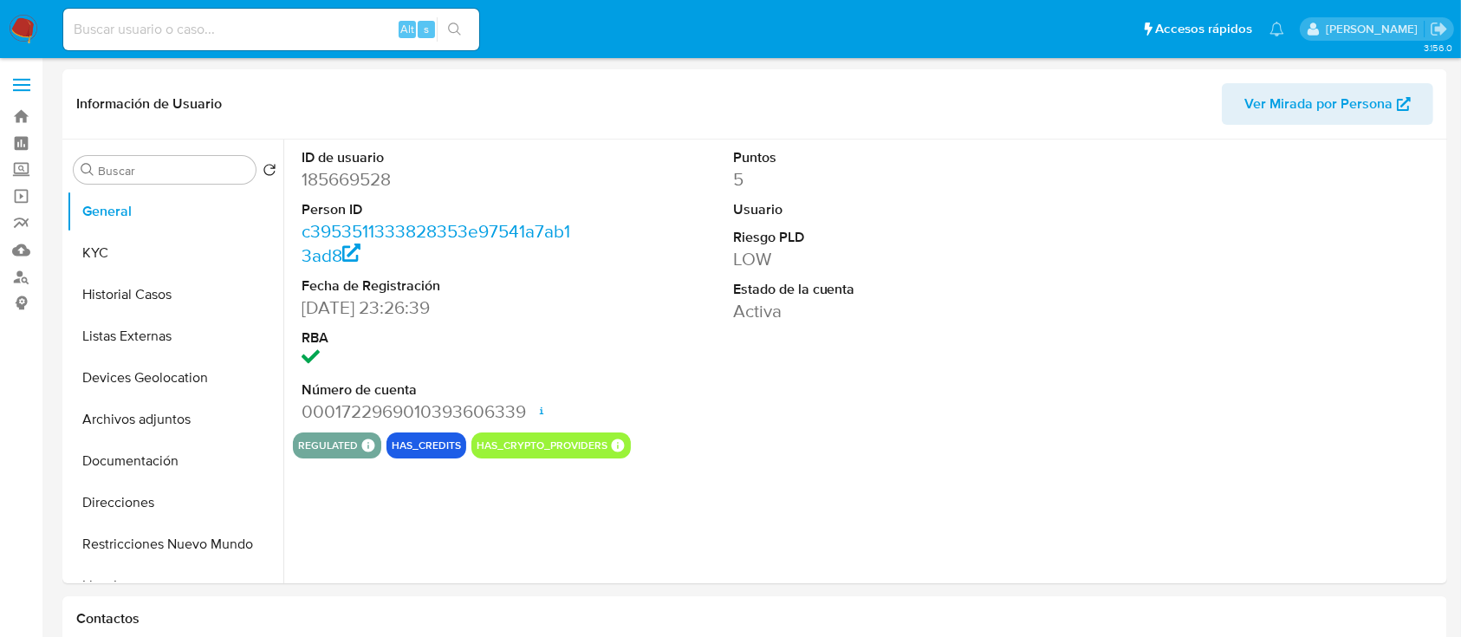
select select "10"
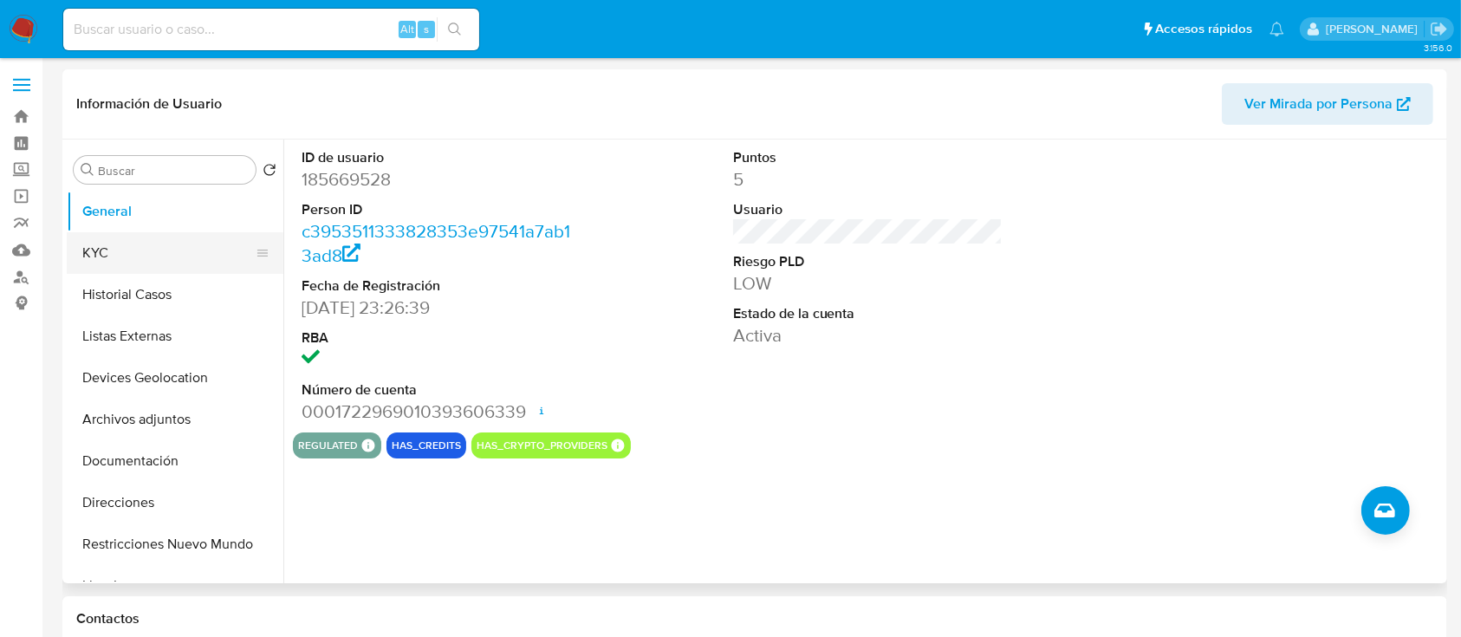
click at [90, 238] on button "KYC" at bounding box center [168, 253] width 203 height 42
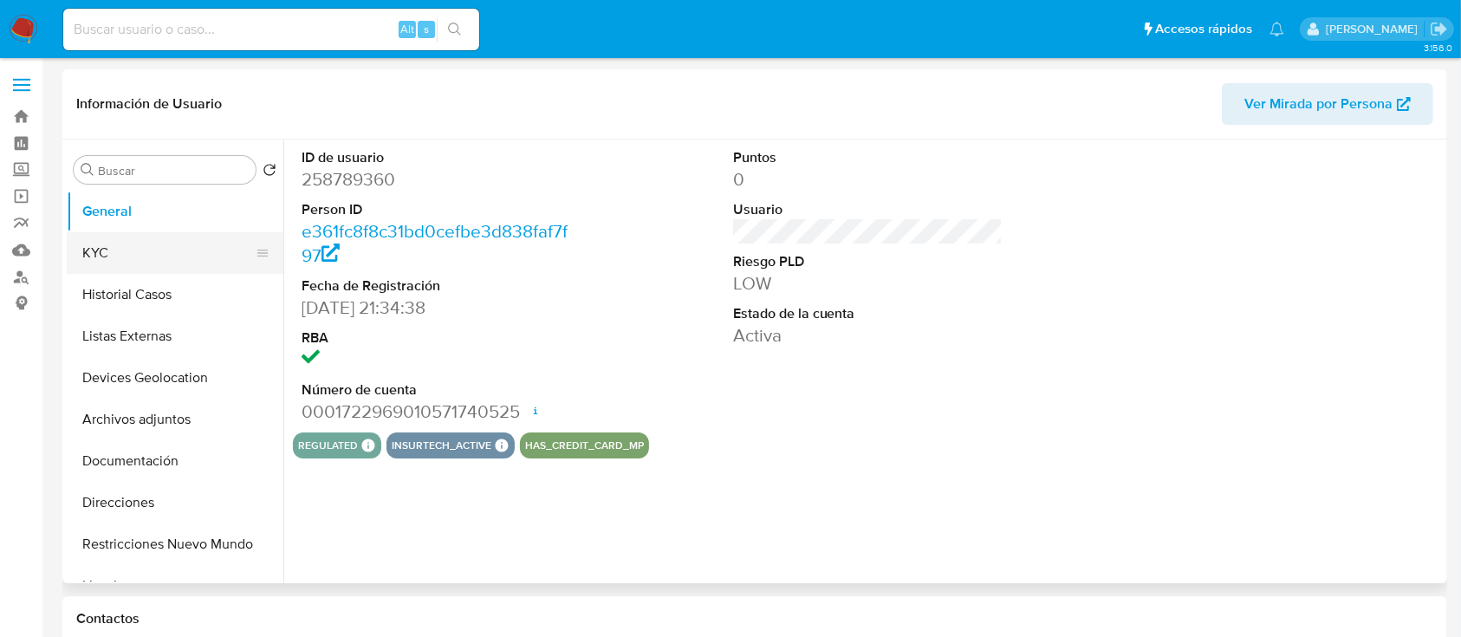
click at [119, 255] on button "KYC" at bounding box center [168, 253] width 203 height 42
select select "10"
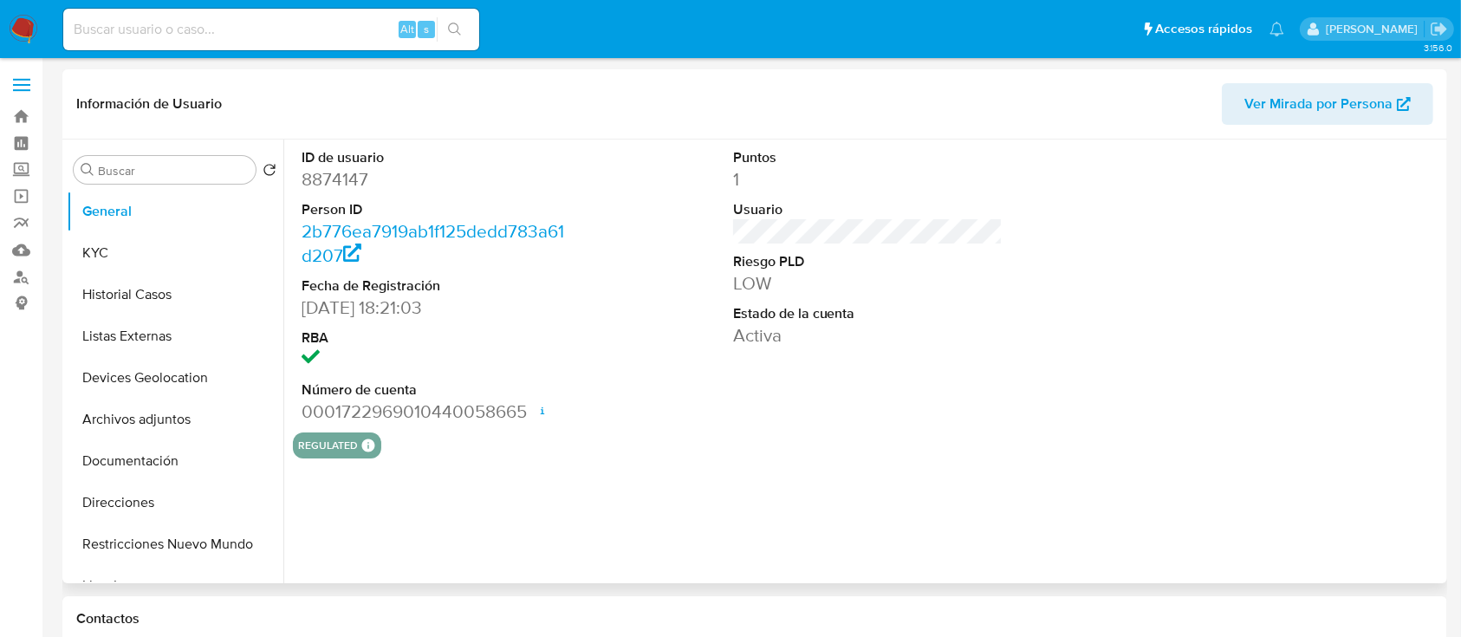
select select "10"
click at [165, 255] on button "KYC" at bounding box center [168, 253] width 203 height 42
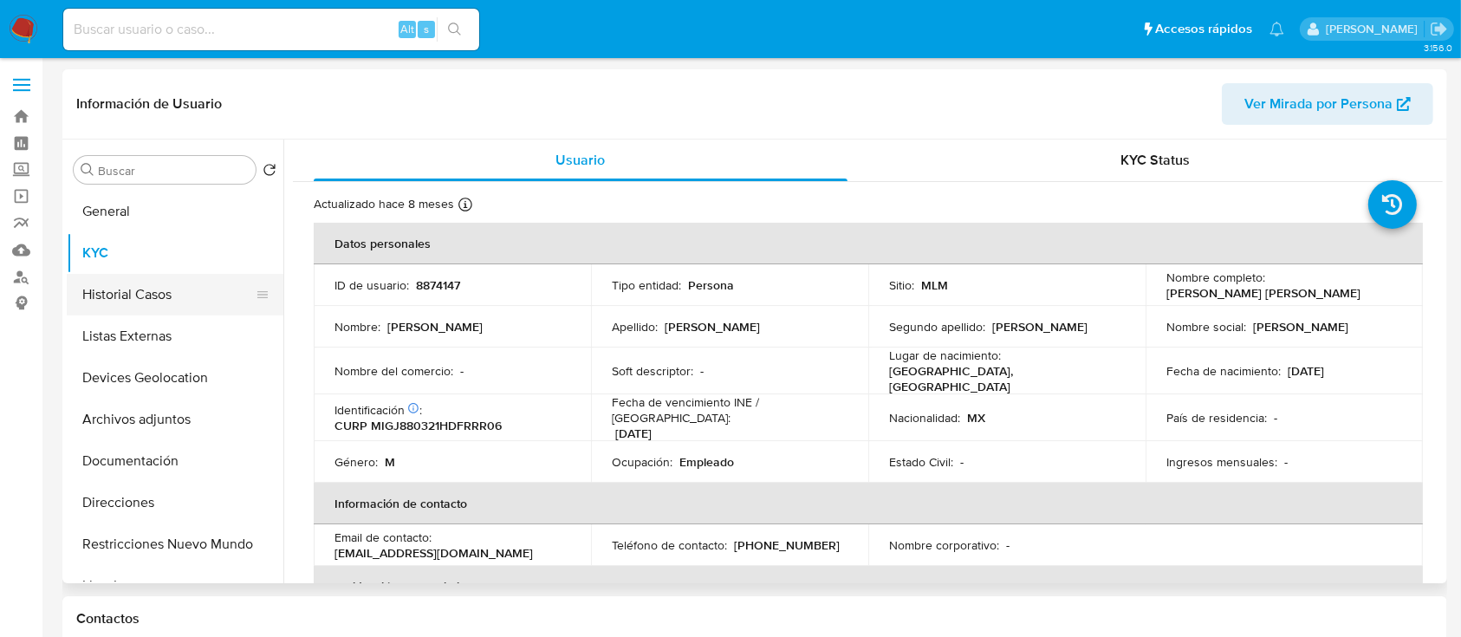
click at [133, 295] on button "Historial Casos" at bounding box center [168, 295] width 203 height 42
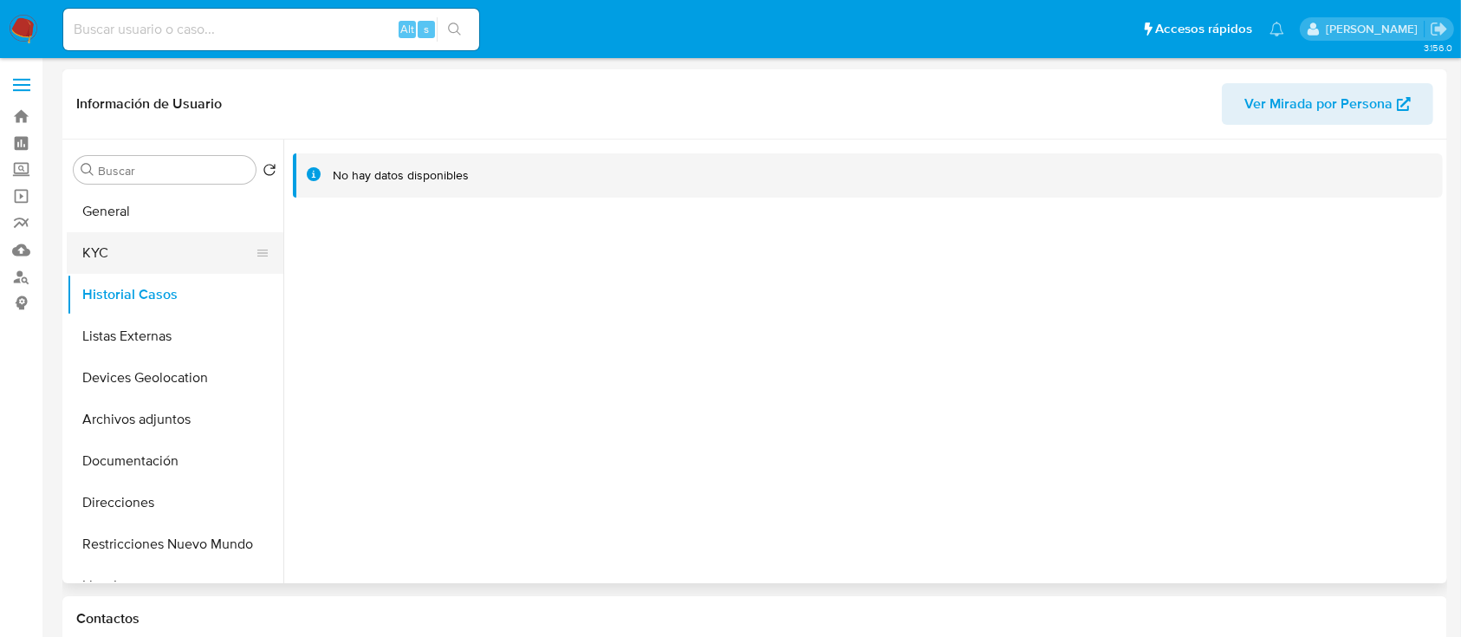
click at [143, 261] on button "KYC" at bounding box center [168, 253] width 203 height 42
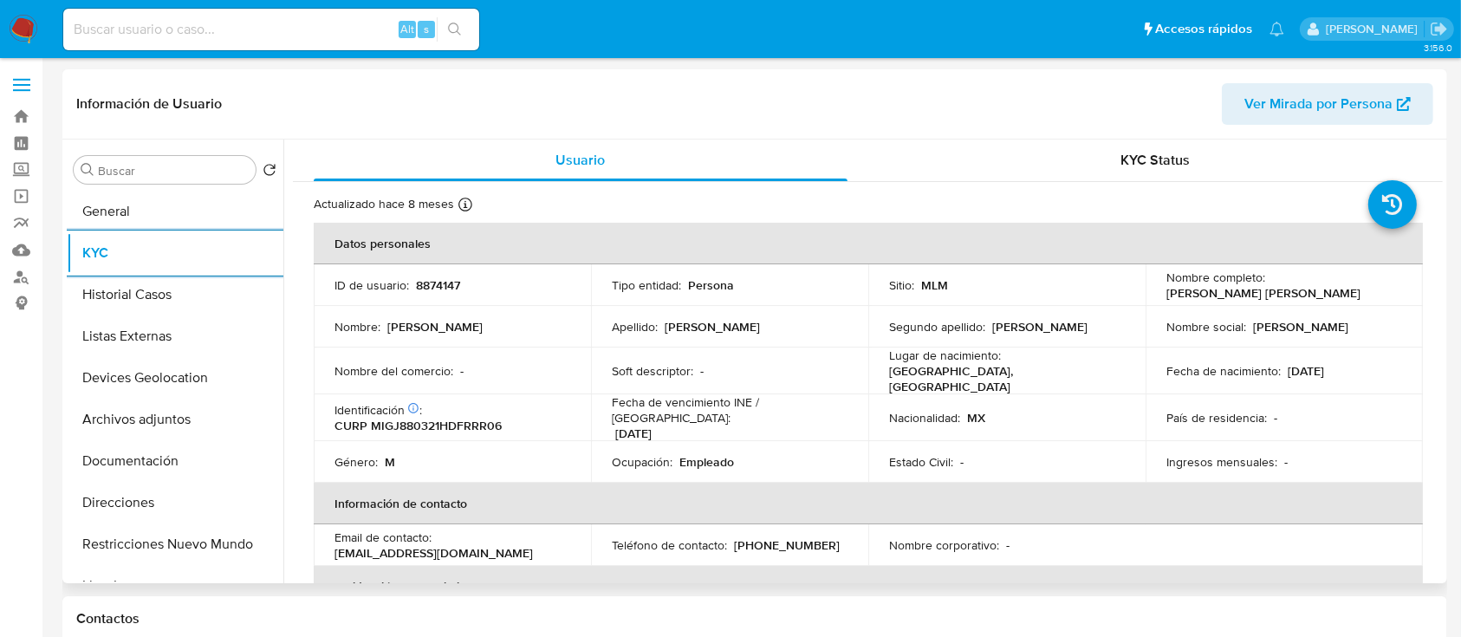
click at [444, 283] on p "8874147" at bounding box center [438, 285] width 44 height 16
copy p "8874147"
